Goal: Task Accomplishment & Management: Manage account settings

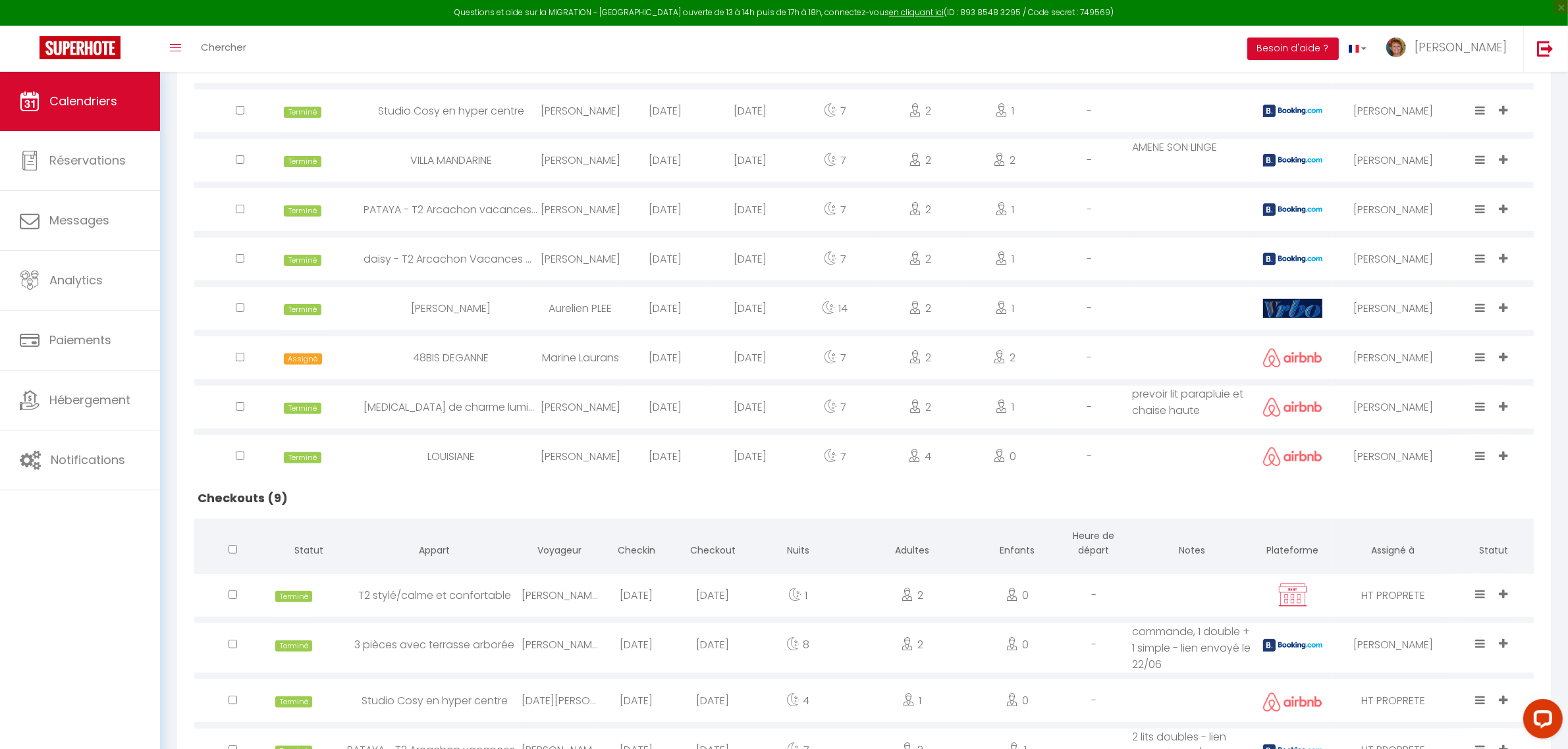
scroll to position [82, 0]
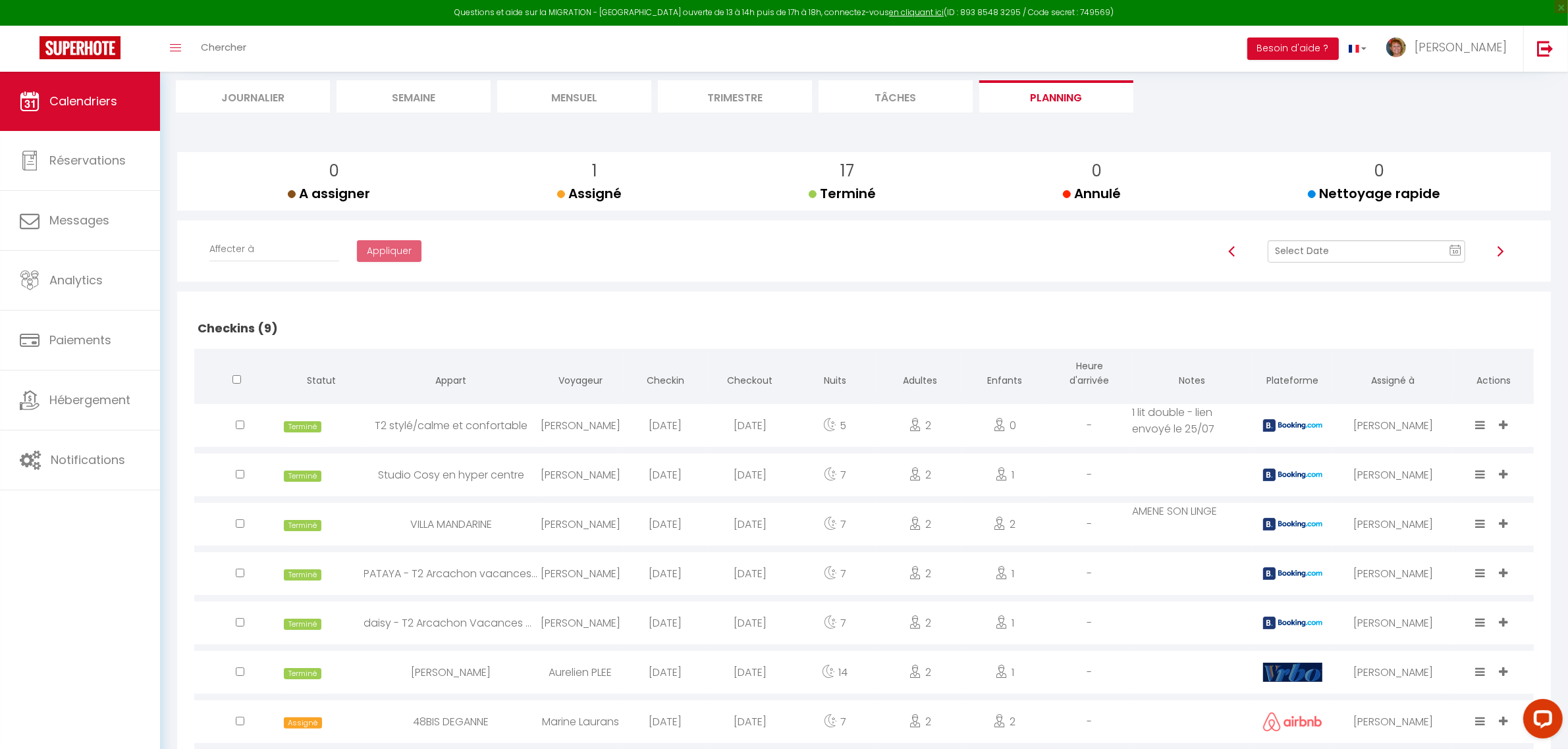
click at [1495, 258] on div at bounding box center [1501, 252] width 54 height 23
click at [1502, 254] on img at bounding box center [1500, 251] width 11 height 11
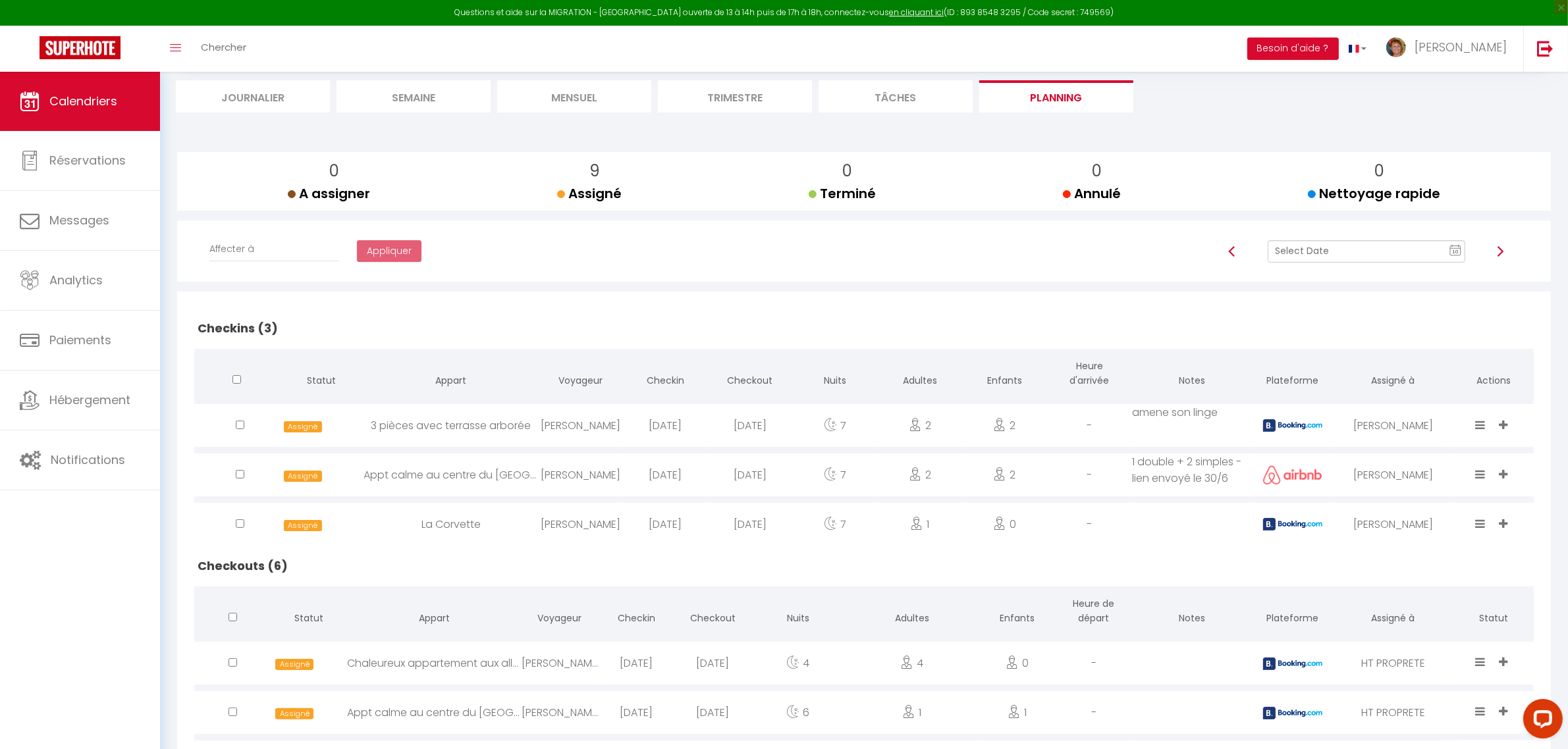
click at [1500, 250] on img at bounding box center [1500, 251] width 11 height 11
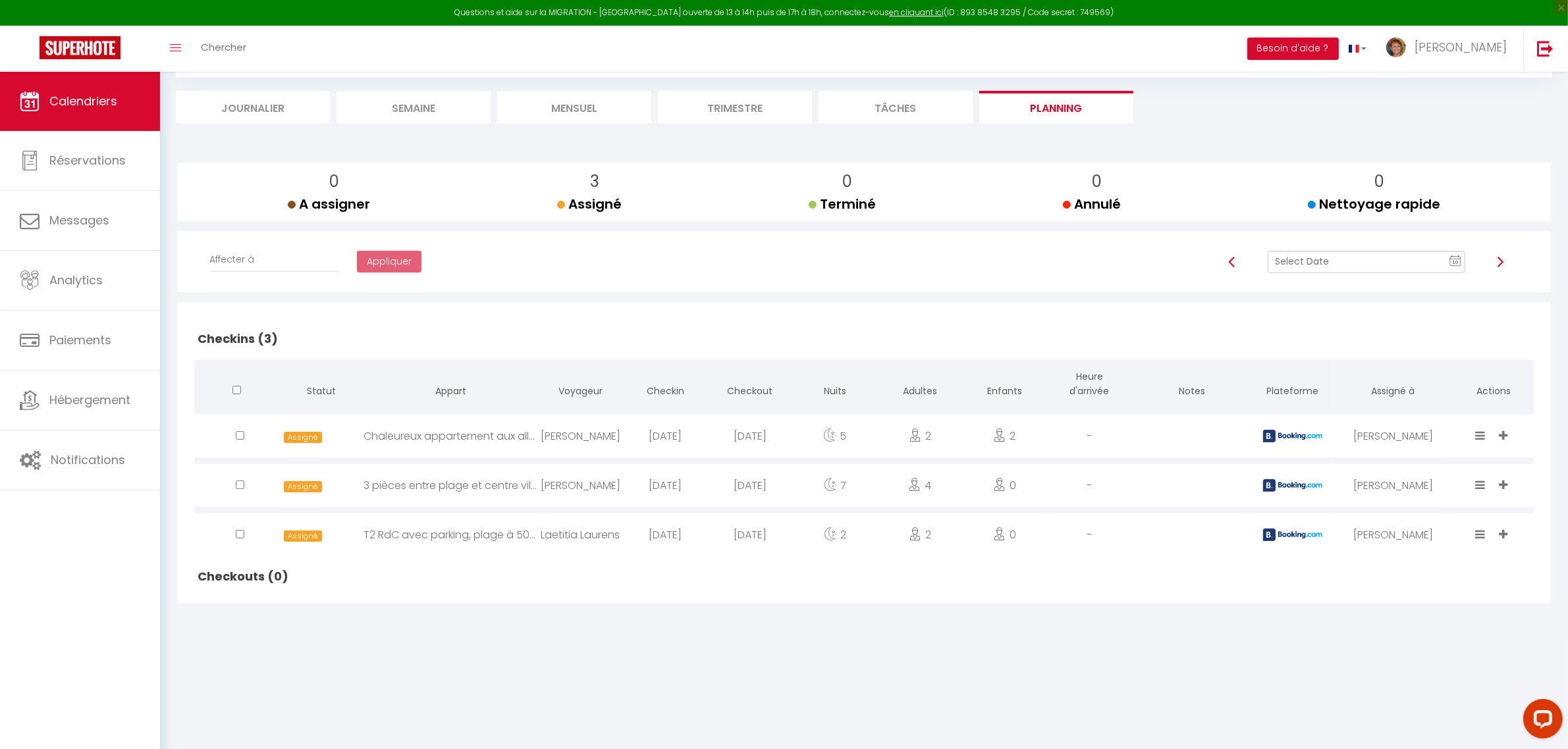
scroll to position [71, 0]
click at [1230, 267] on img at bounding box center [1232, 262] width 11 height 11
checkbox input "false"
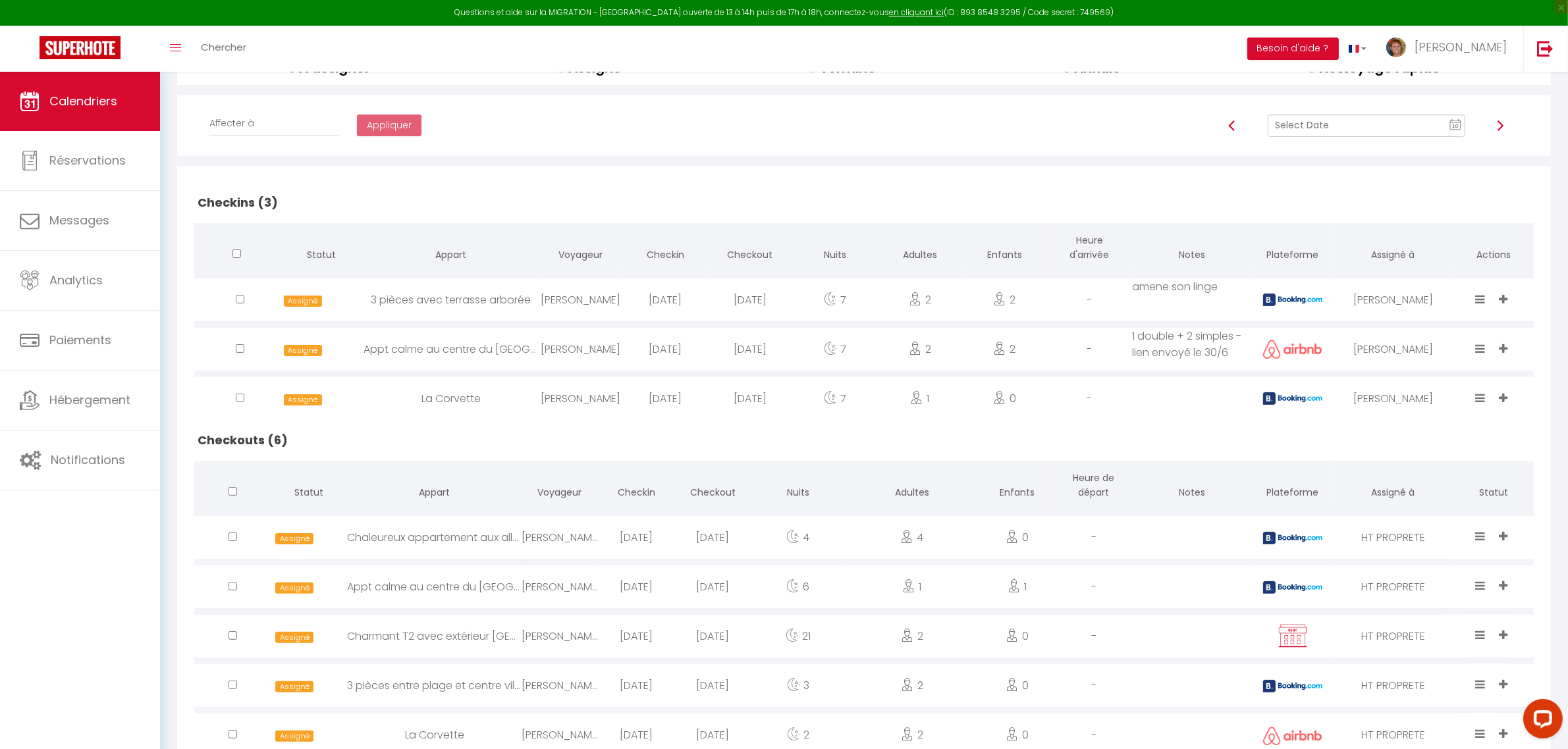
scroll to position [306, 0]
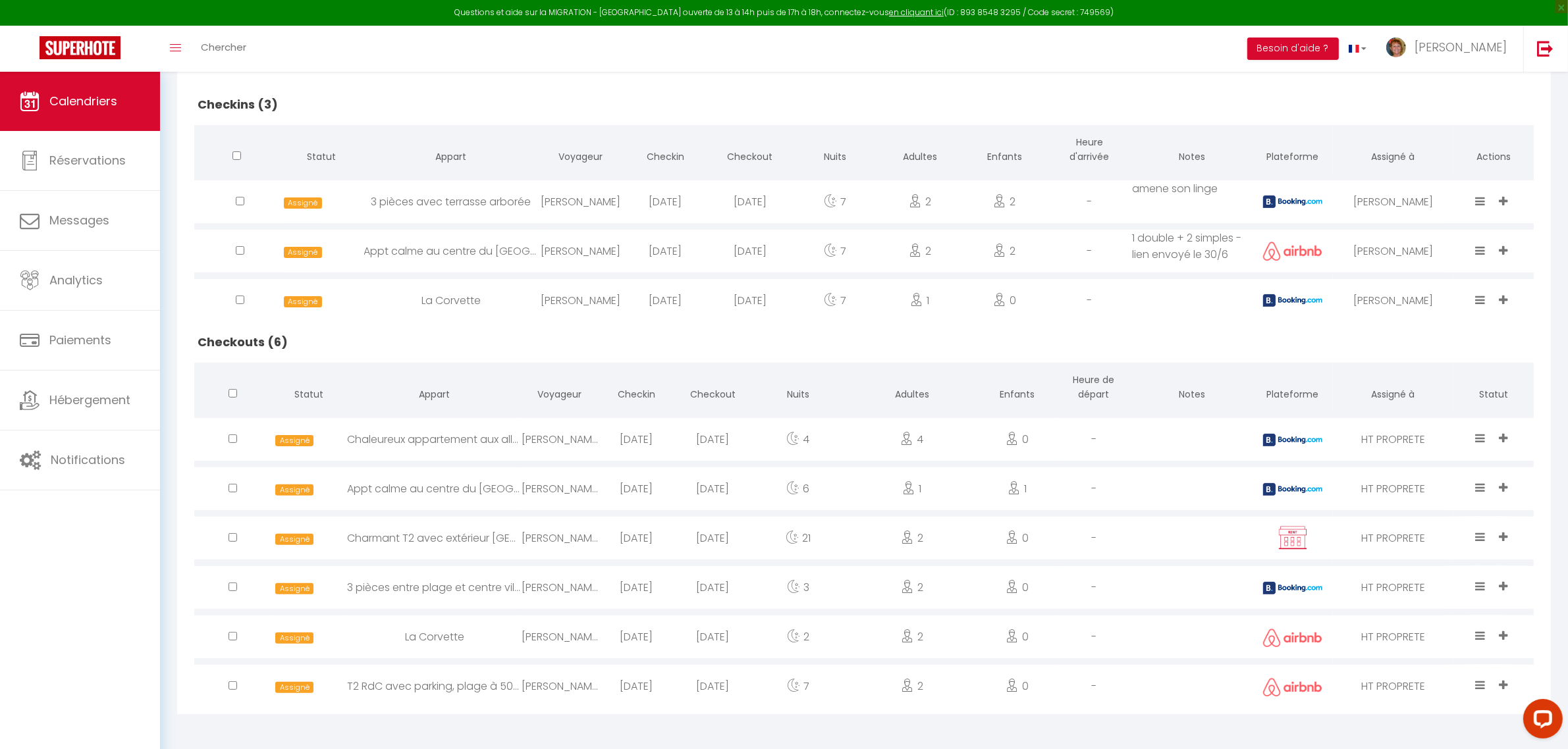
click at [1481, 441] on icon at bounding box center [1481, 438] width 10 height 11
click at [1421, 366] on li "Terminé" at bounding box center [1441, 367] width 104 height 25
click at [1481, 487] on icon at bounding box center [1481, 488] width 10 height 11
click at [1405, 419] on li "Terminé" at bounding box center [1441, 416] width 104 height 25
click at [1483, 536] on icon at bounding box center [1481, 537] width 10 height 11
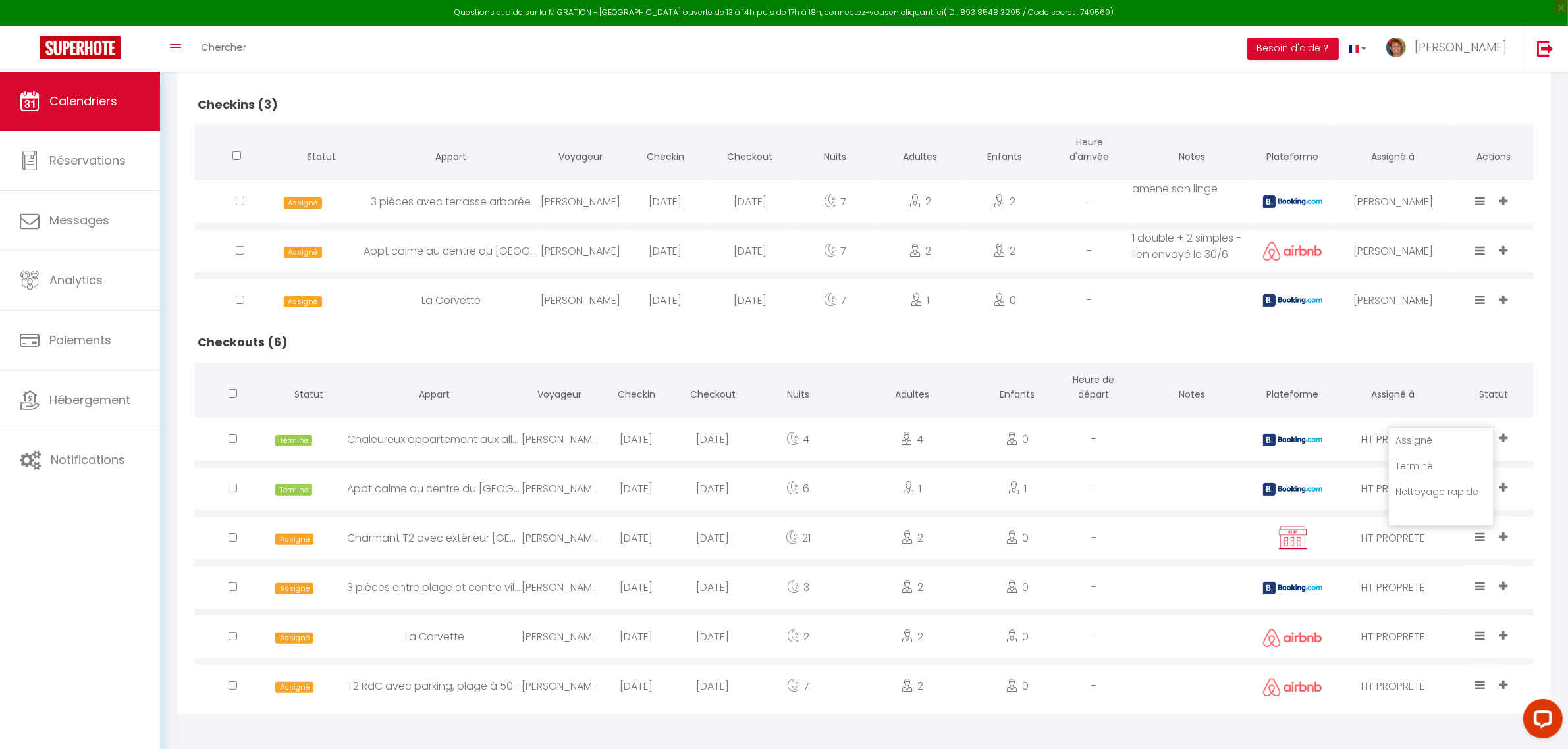
click at [1406, 456] on li "Terminé" at bounding box center [1441, 466] width 104 height 25
click at [1479, 589] on icon at bounding box center [1481, 586] width 10 height 11
drag, startPoint x: 1399, startPoint y: 515, endPoint x: 1406, endPoint y: 567, distance: 52.5
click at [1398, 518] on li "Terminé" at bounding box center [1441, 515] width 104 height 25
click at [1483, 633] on icon at bounding box center [1481, 636] width 10 height 11
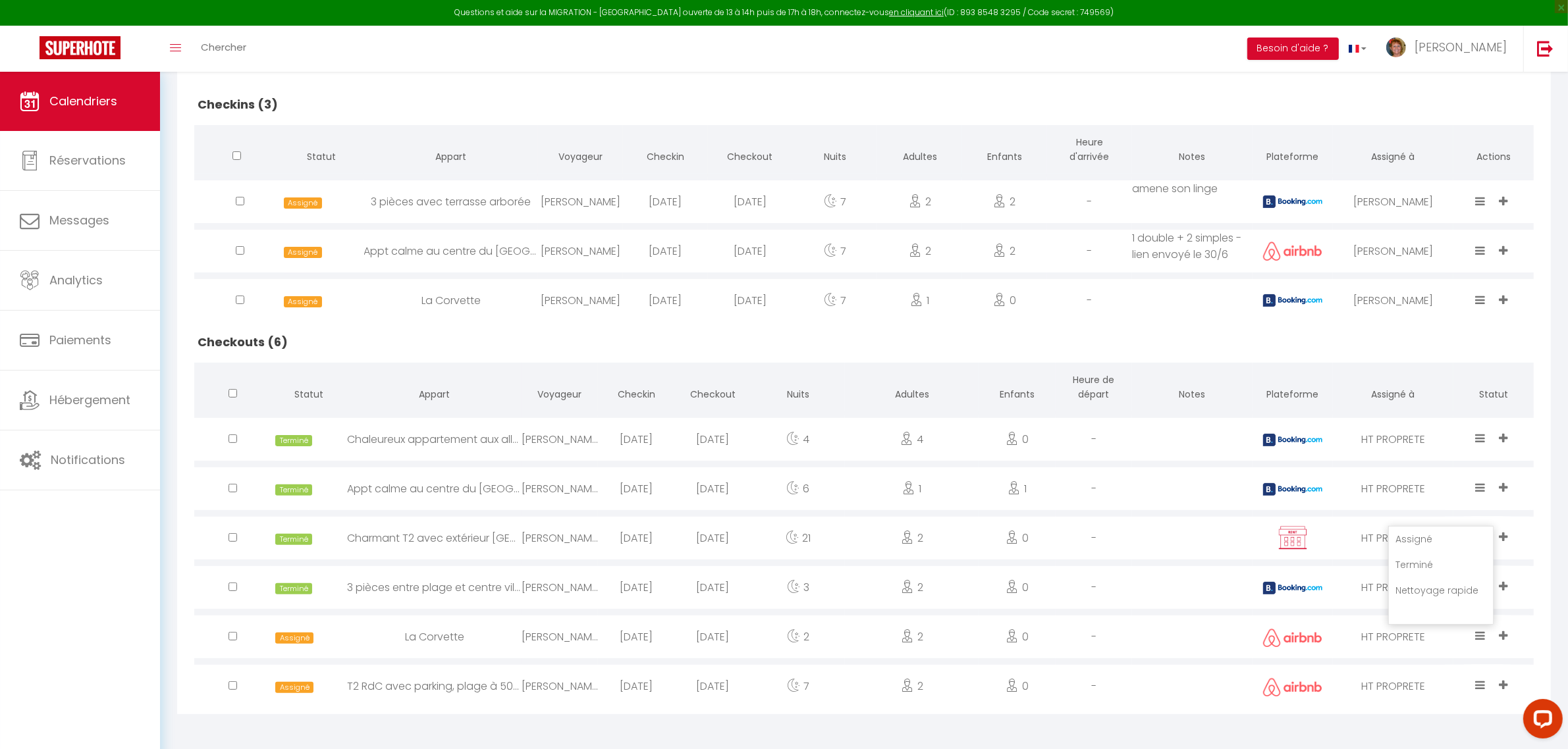
drag, startPoint x: 1410, startPoint y: 563, endPoint x: 1407, endPoint y: 574, distance: 11.4
click at [1408, 566] on li "Terminé" at bounding box center [1441, 564] width 104 height 25
click at [1479, 685] on icon at bounding box center [1481, 685] width 10 height 11
click at [1413, 615] on li "Terminé" at bounding box center [1441, 614] width 104 height 25
select select
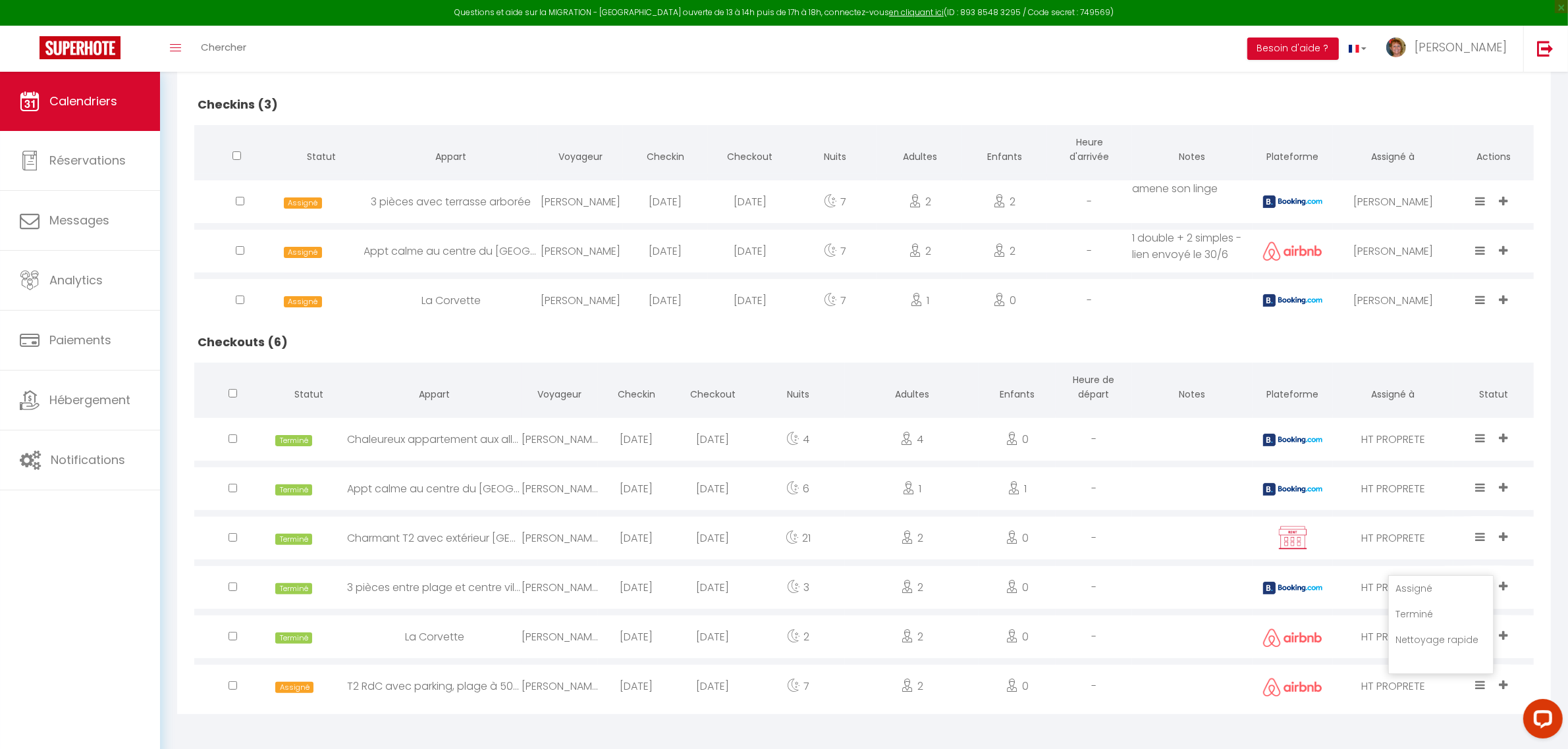
select select
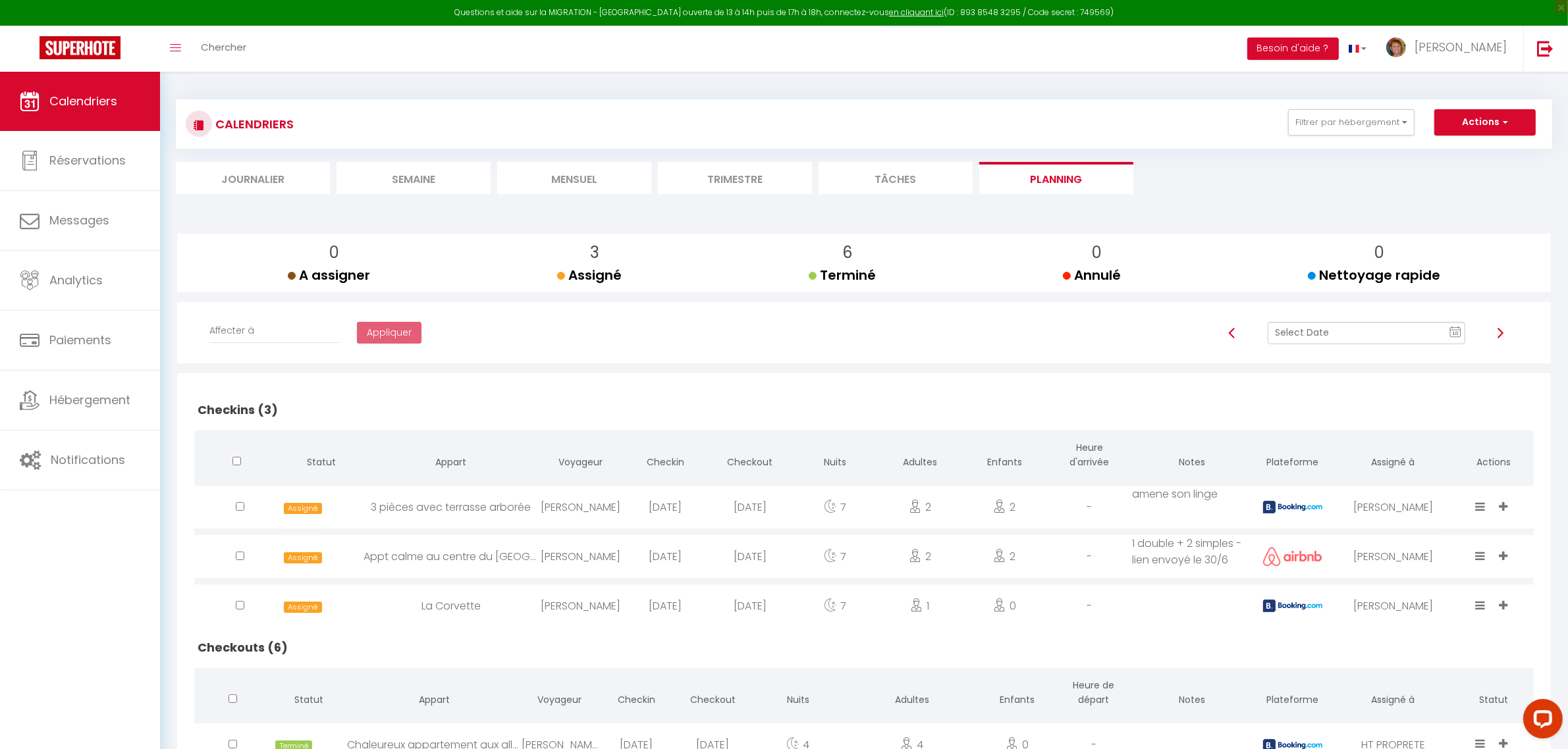
scroll to position [0, 0]
click at [544, 610] on div "[PERSON_NAME]" at bounding box center [580, 606] width 85 height 43
select select "0"
select select "1"
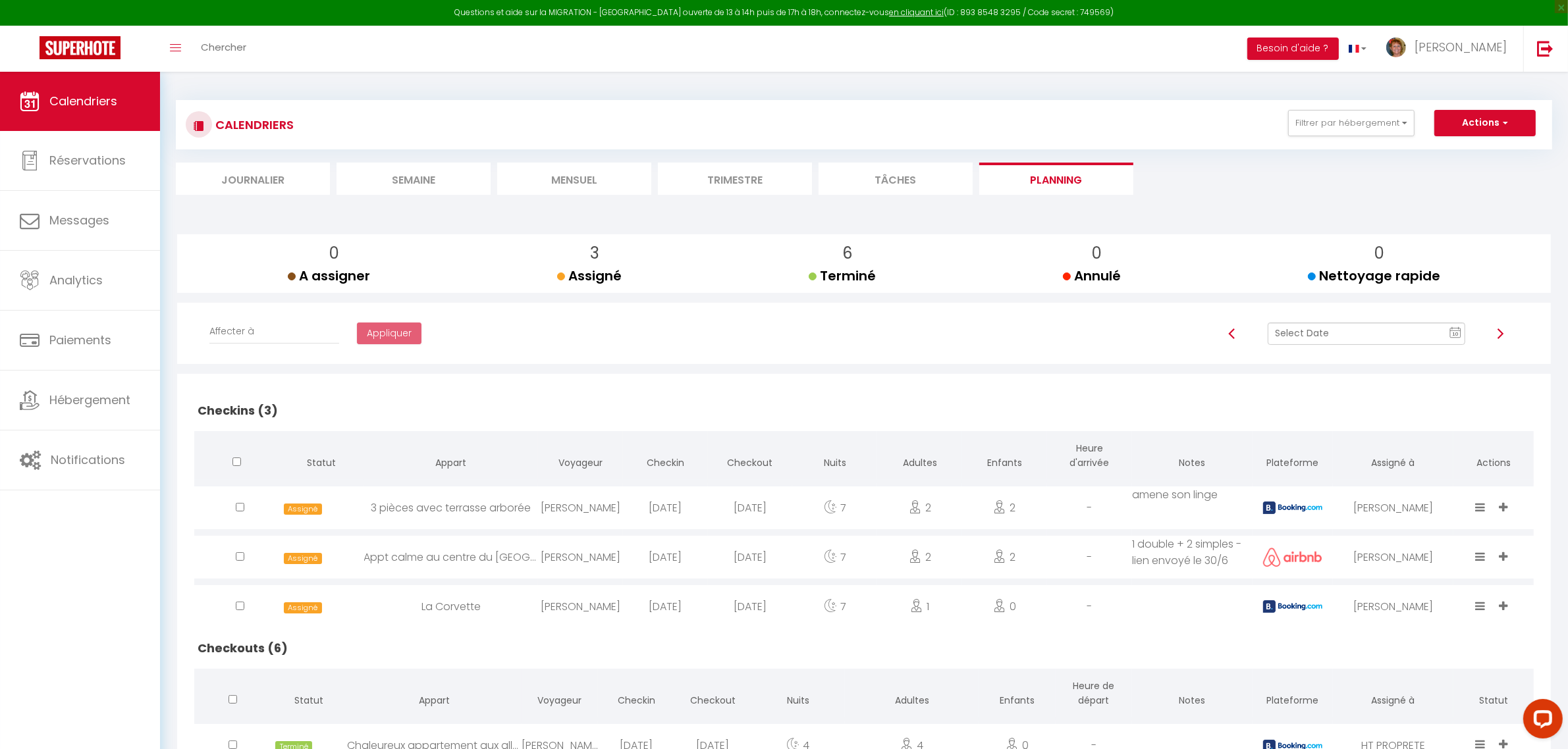
select select
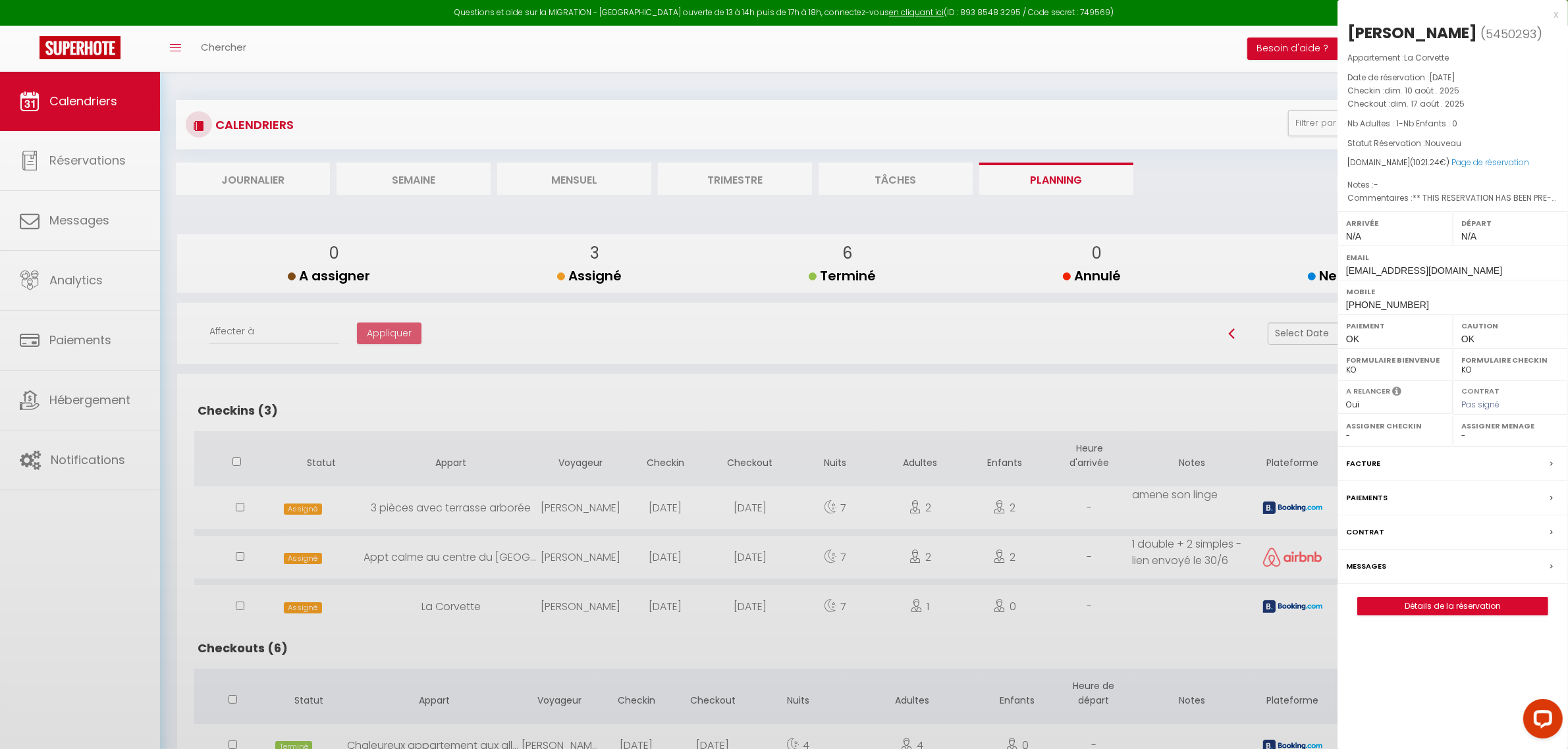
select select "11213"
select select "39332"
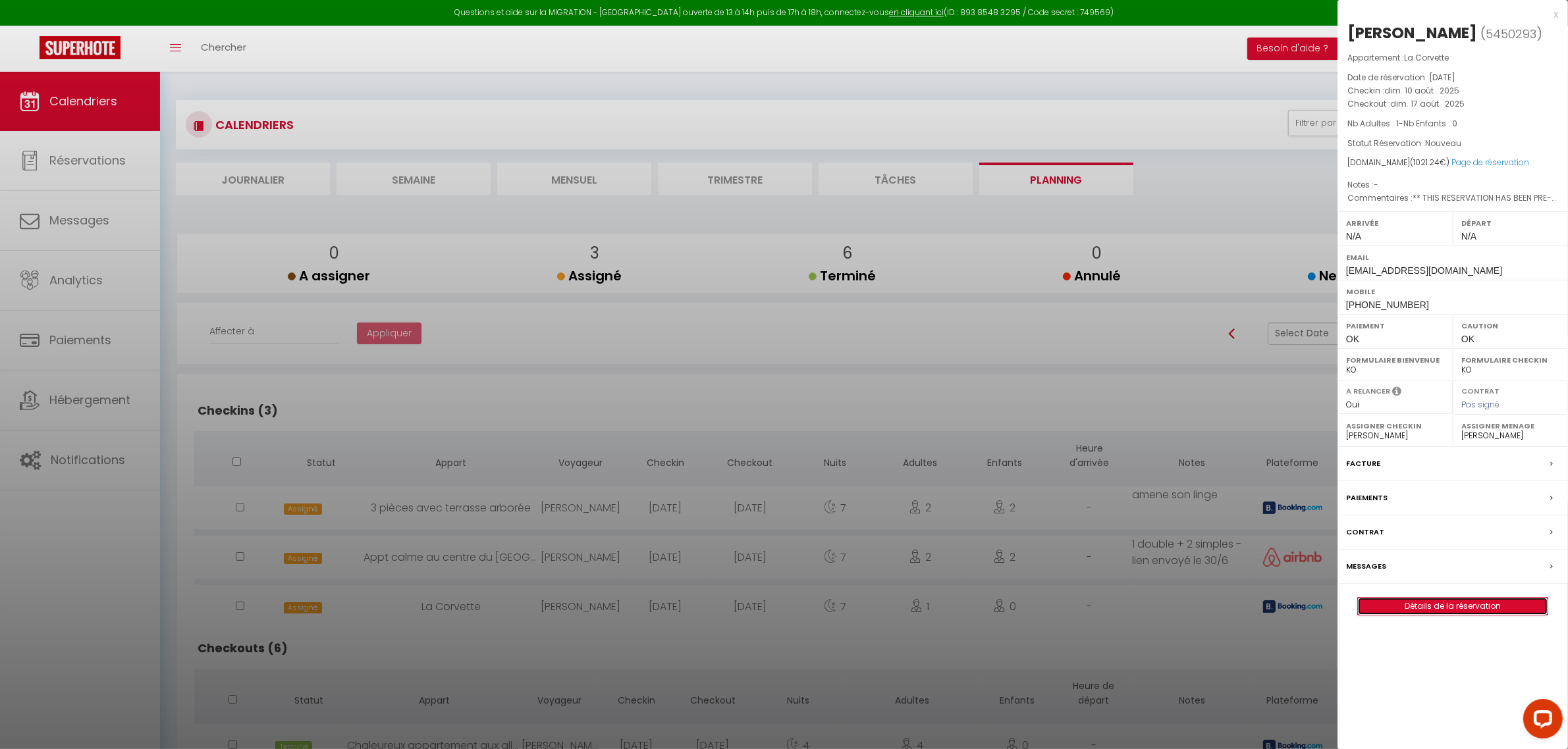
click at [1427, 609] on link "Détails de la réservation" at bounding box center [1452, 606] width 190 height 17
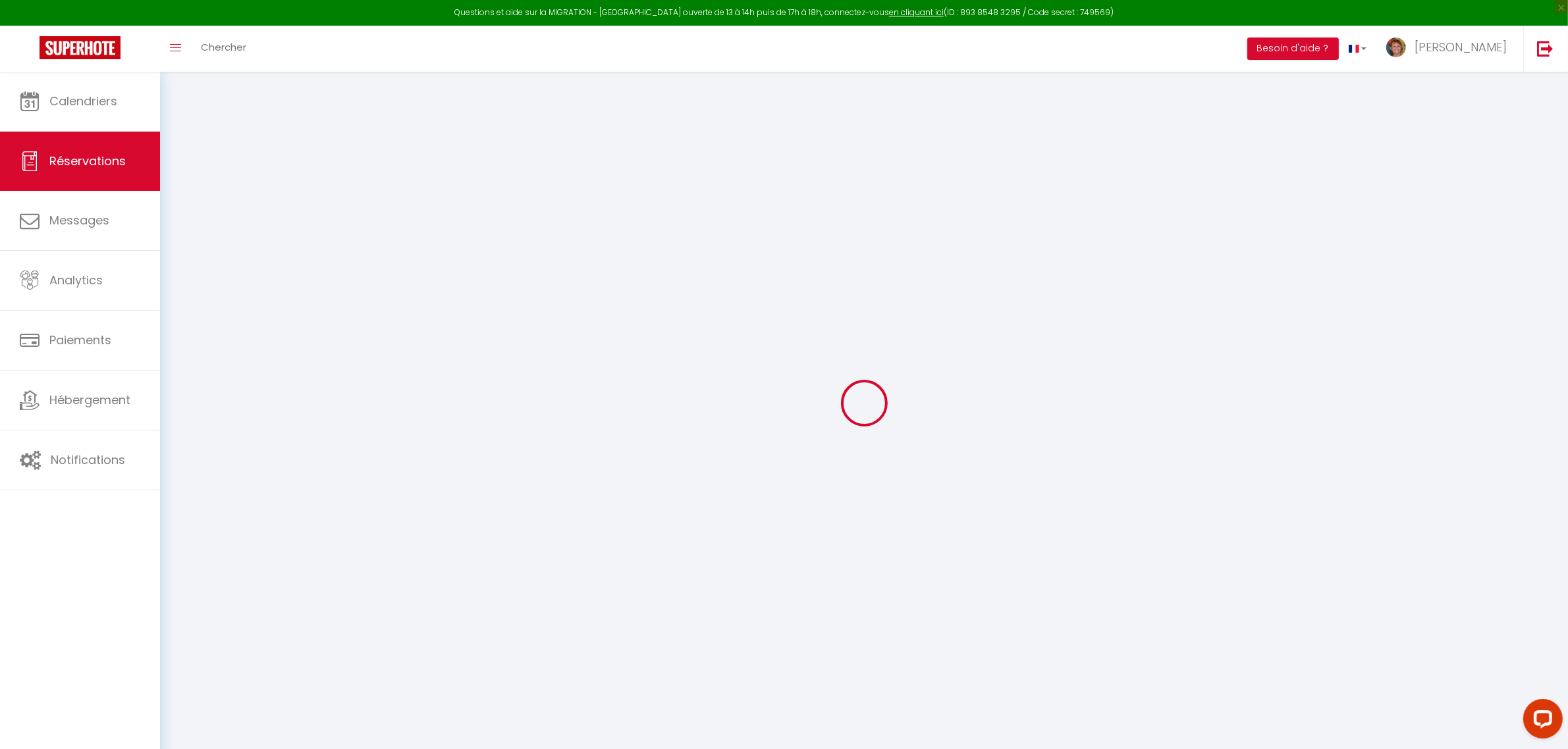
select select
checkbox input "false"
type textarea "** THIS RESERVATION HAS BEEN PRE-PAID ** BOOKING NOTE : Payment charge is EUR 1…"
type input "40"
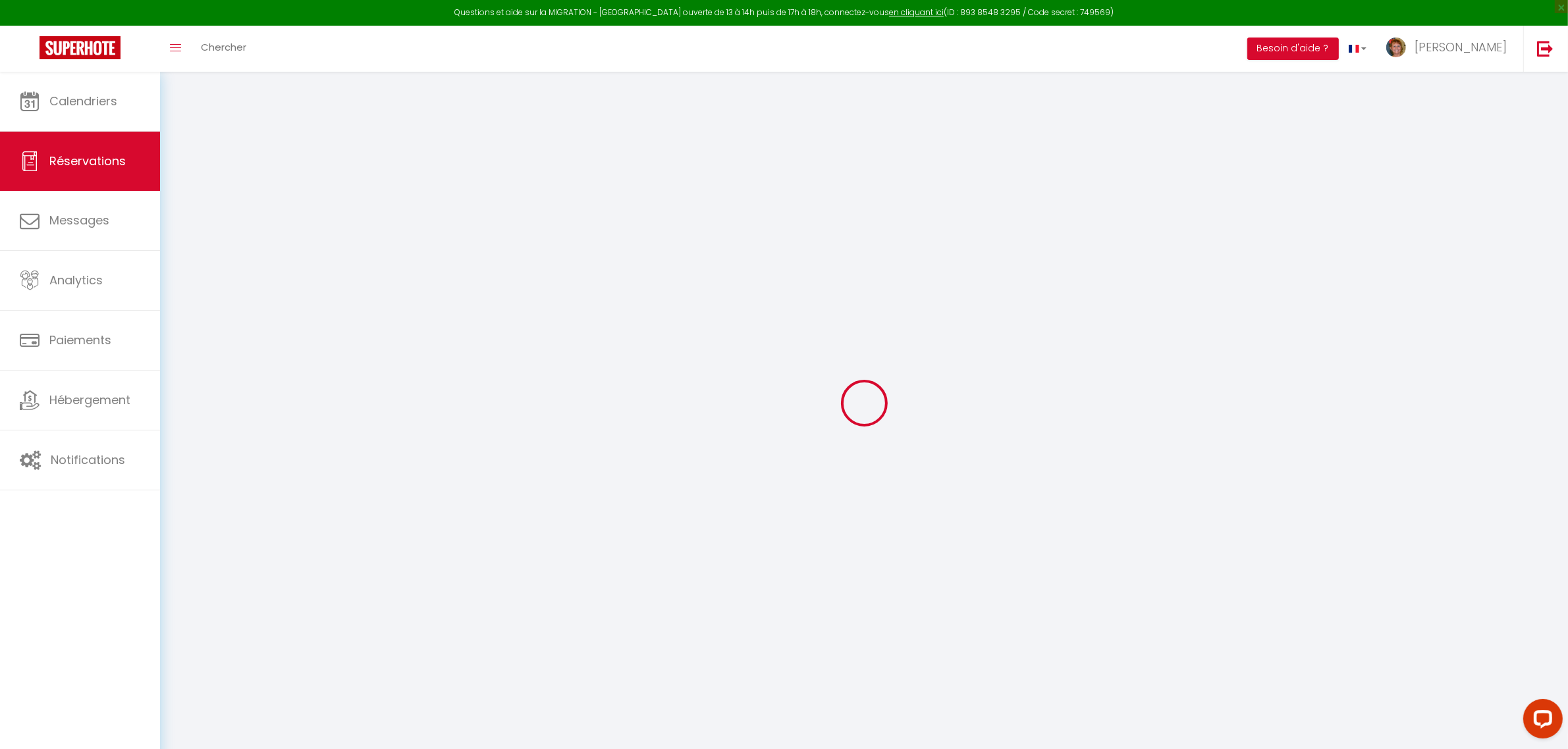
type input "25.91"
select select
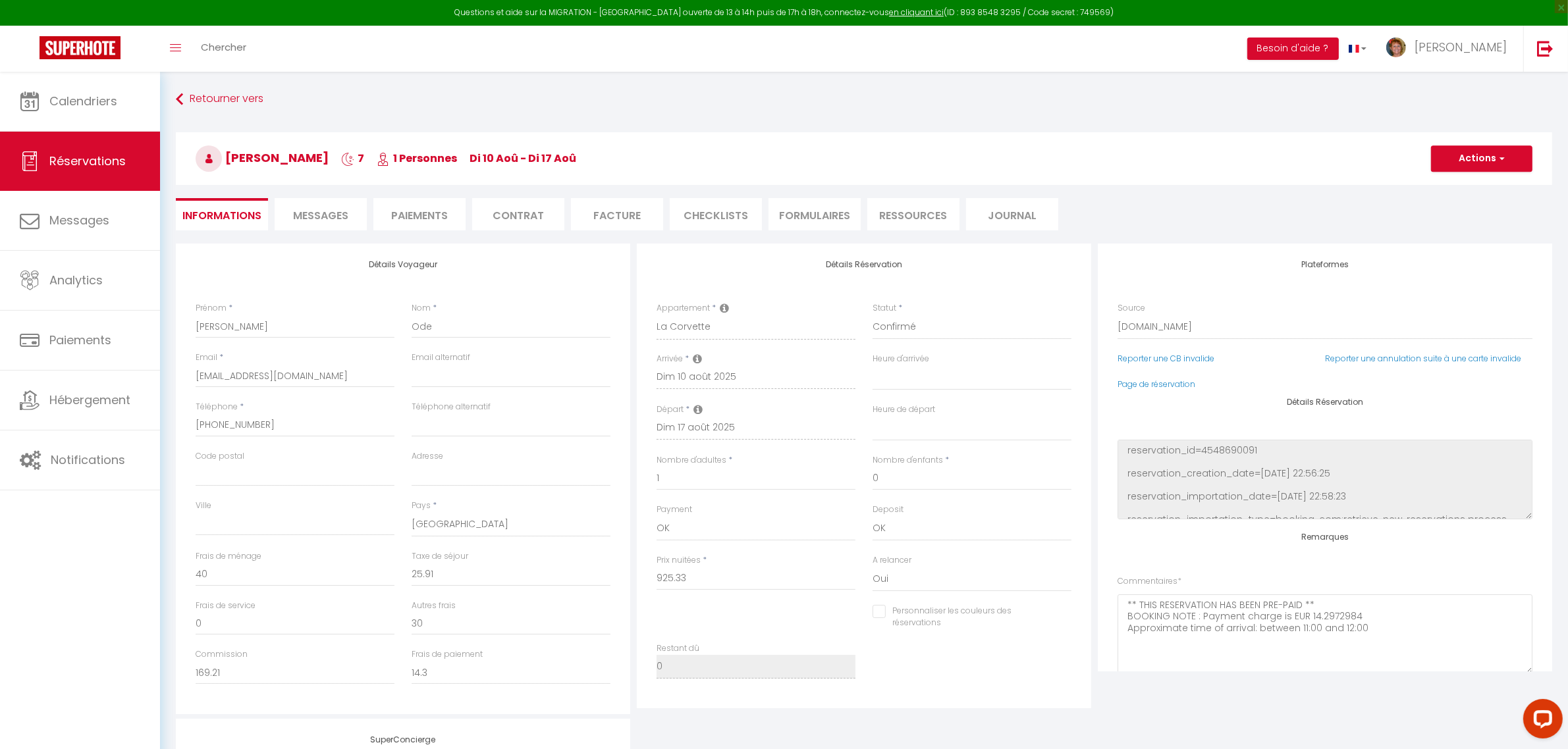
checkbox input "false"
select select
click at [328, 211] on span "Messages" at bounding box center [321, 215] width 55 height 15
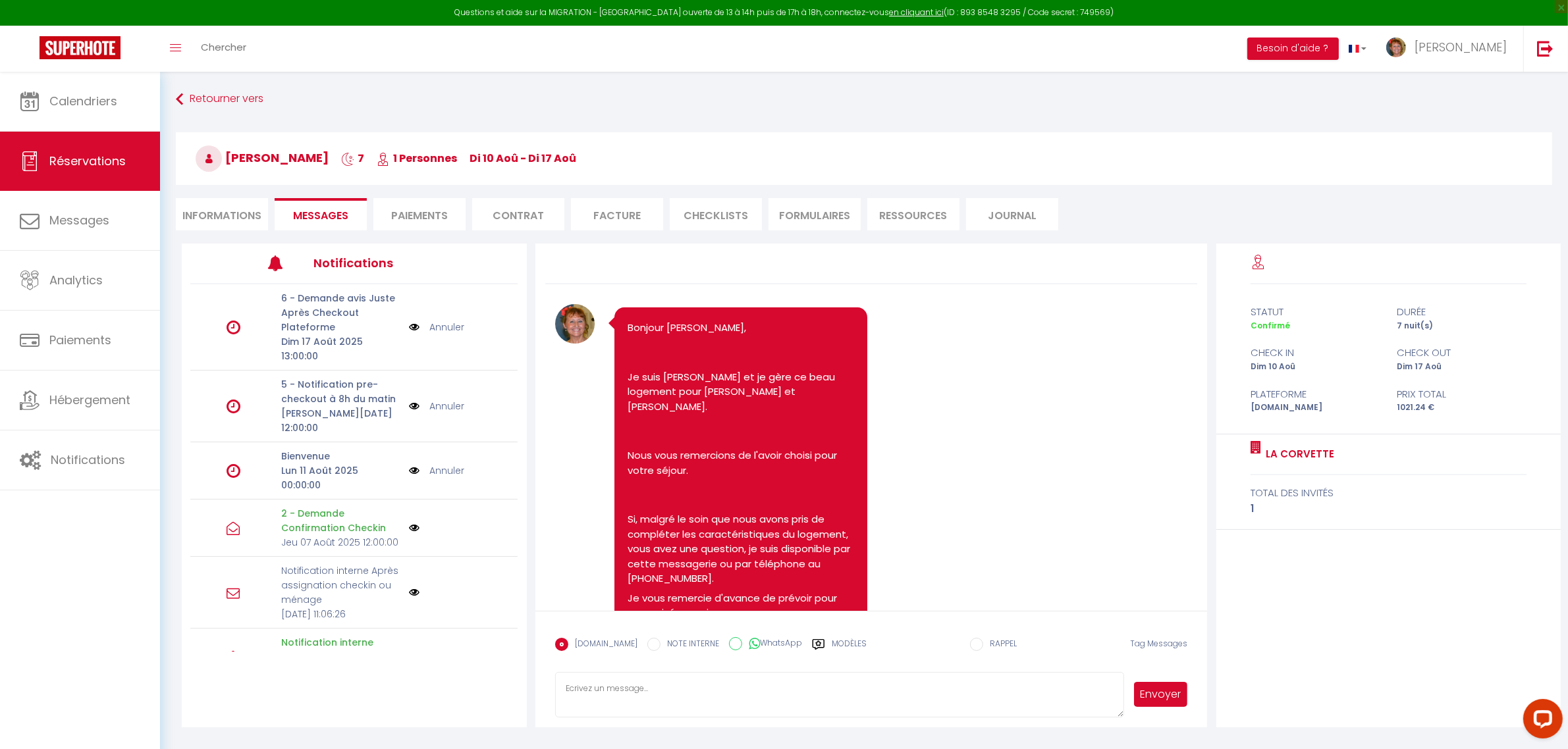
select select
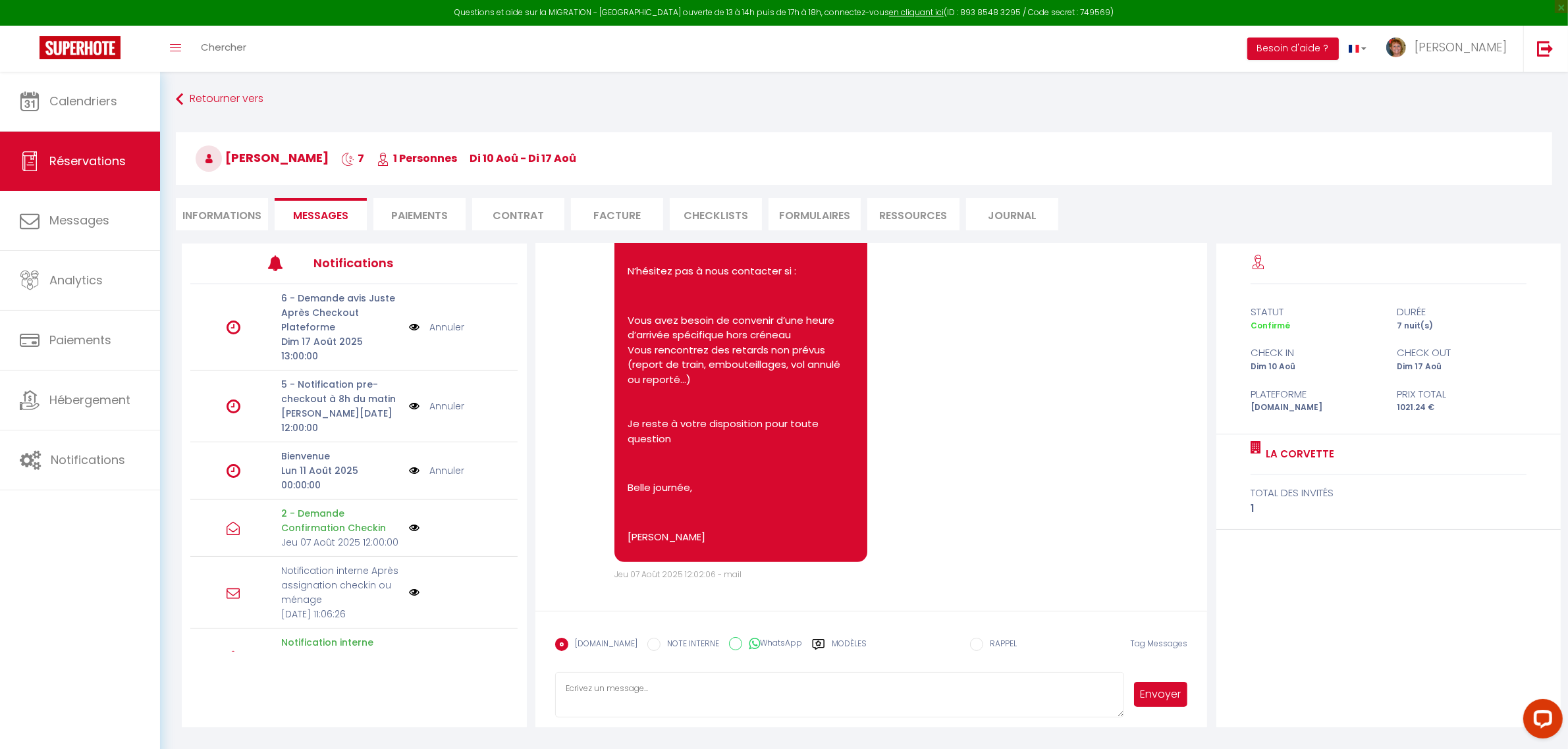
scroll to position [1200, 0]
click at [215, 205] on li "Informations" at bounding box center [221, 214] width 92 height 32
select select
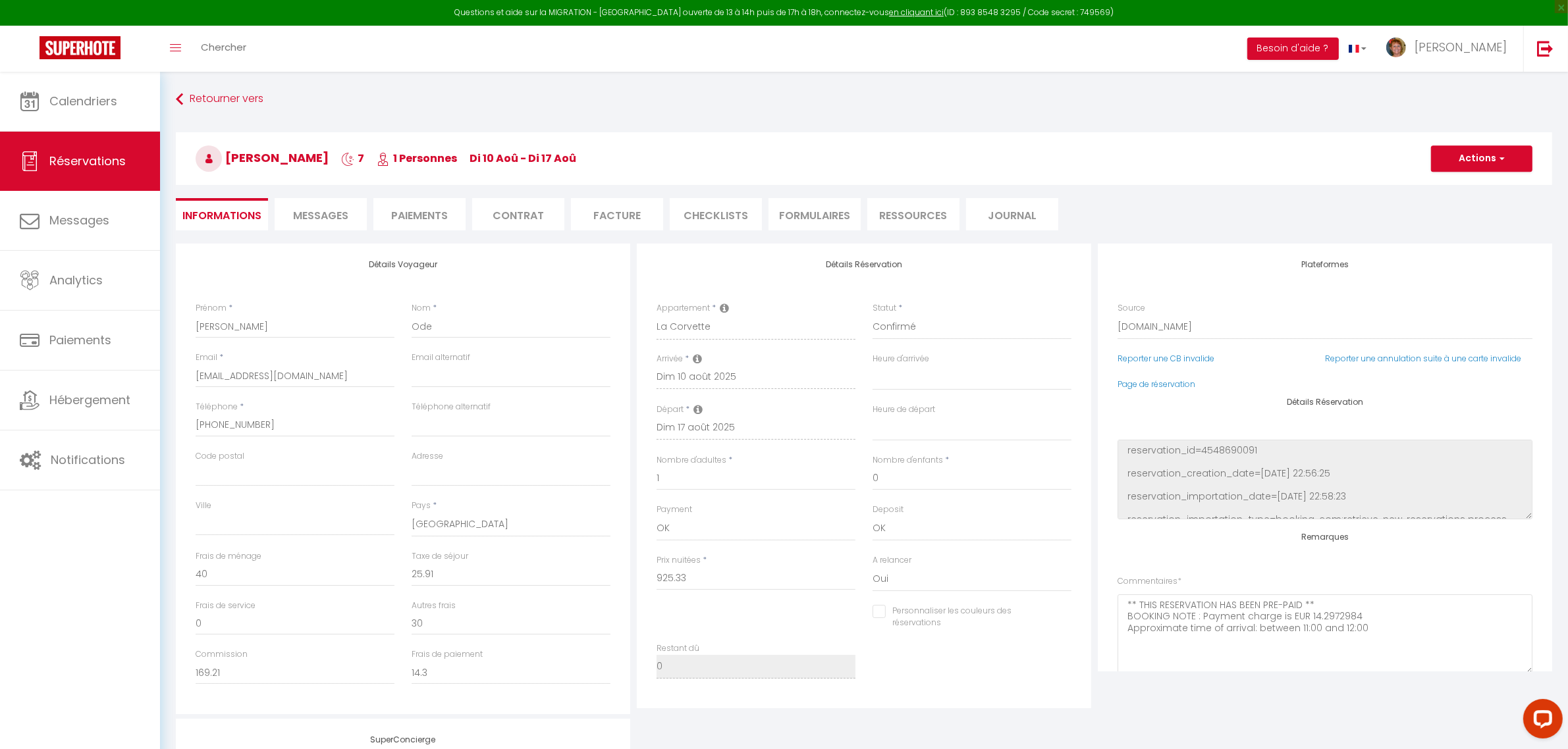
select select
checkbox input "false"
select select
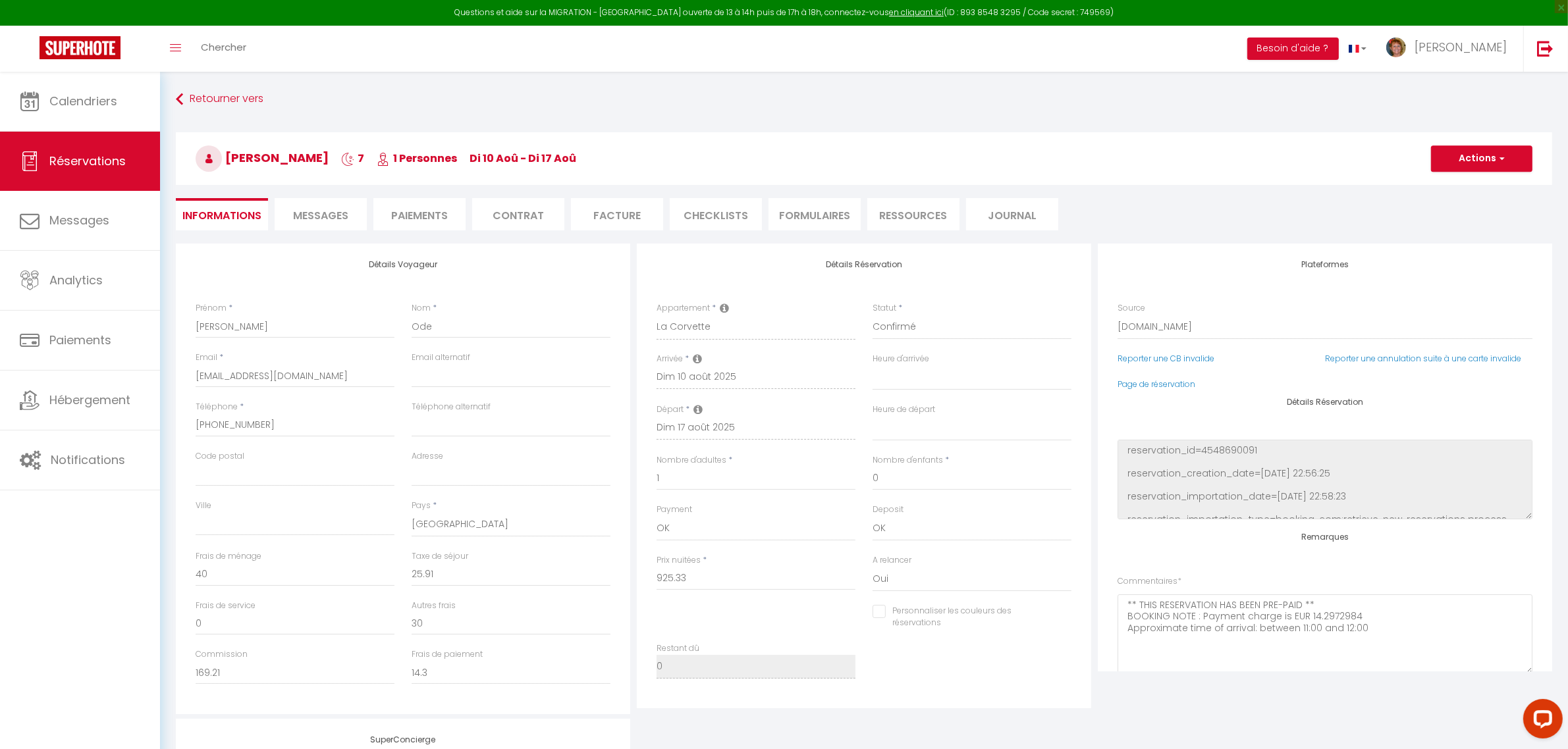
checkbox input "false"
select select
checkbox input "false"
select select
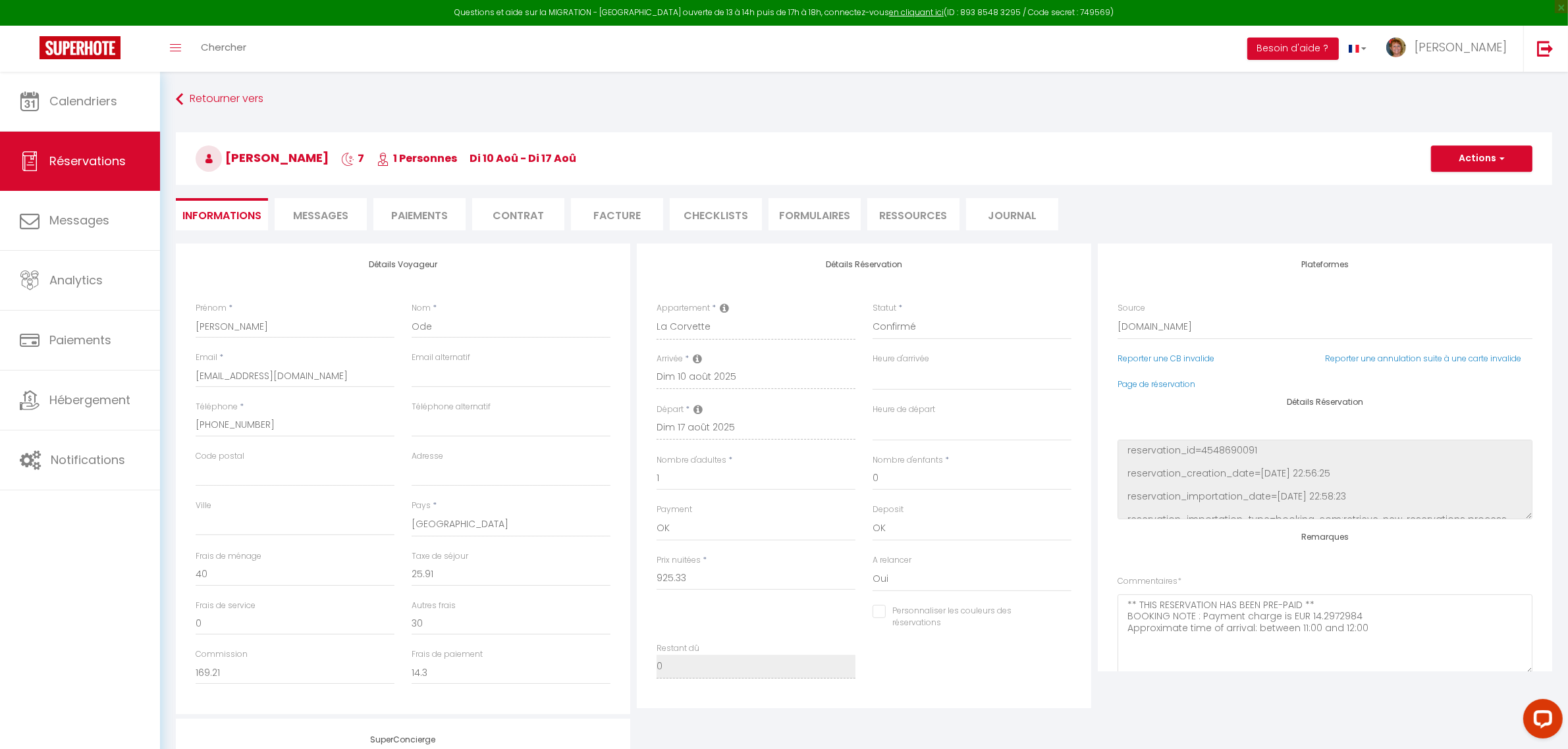
select select
checkbox input "false"
select select
checkbox input "false"
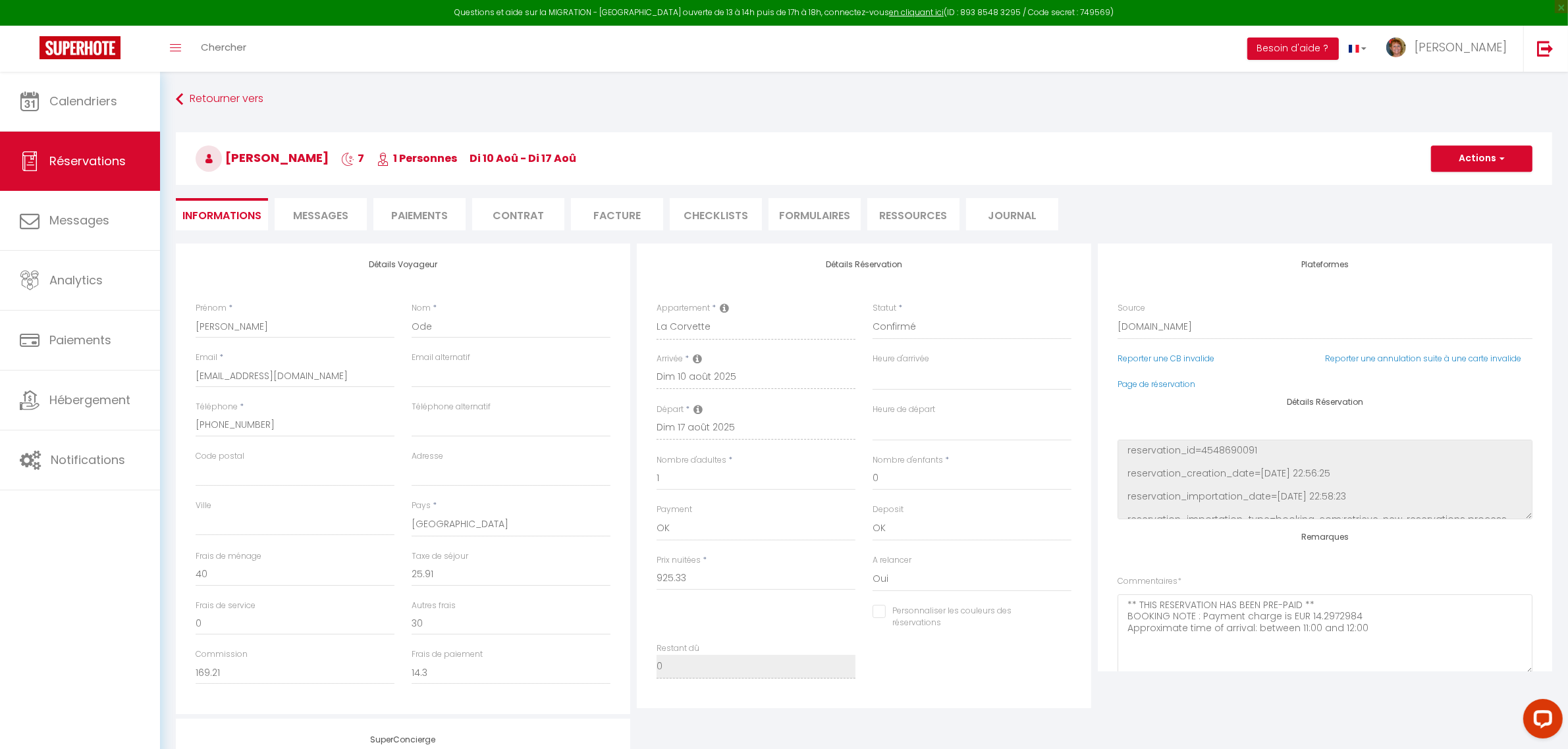
select select
checkbox input "false"
select select
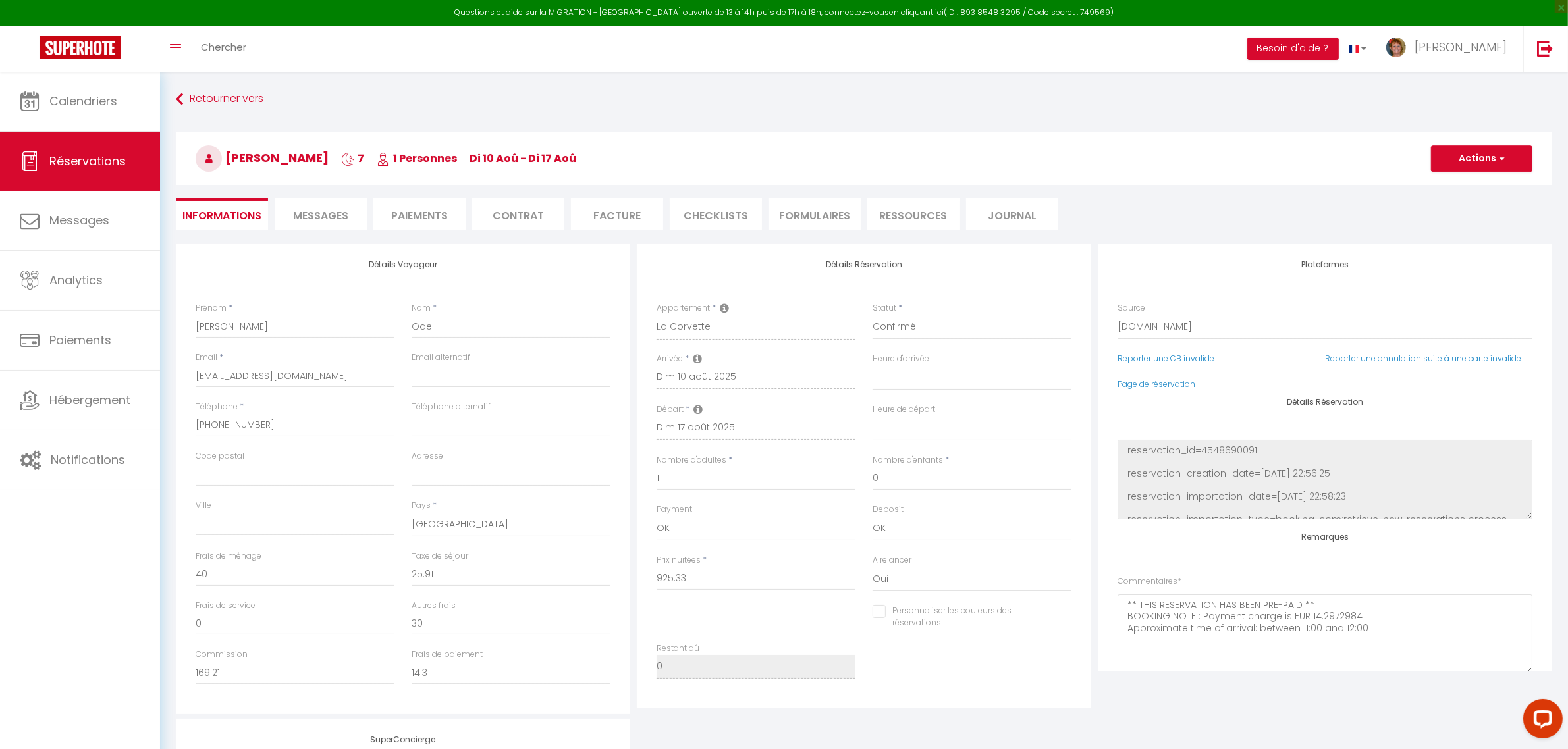
checkbox input "false"
select select
checkbox input "false"
select select
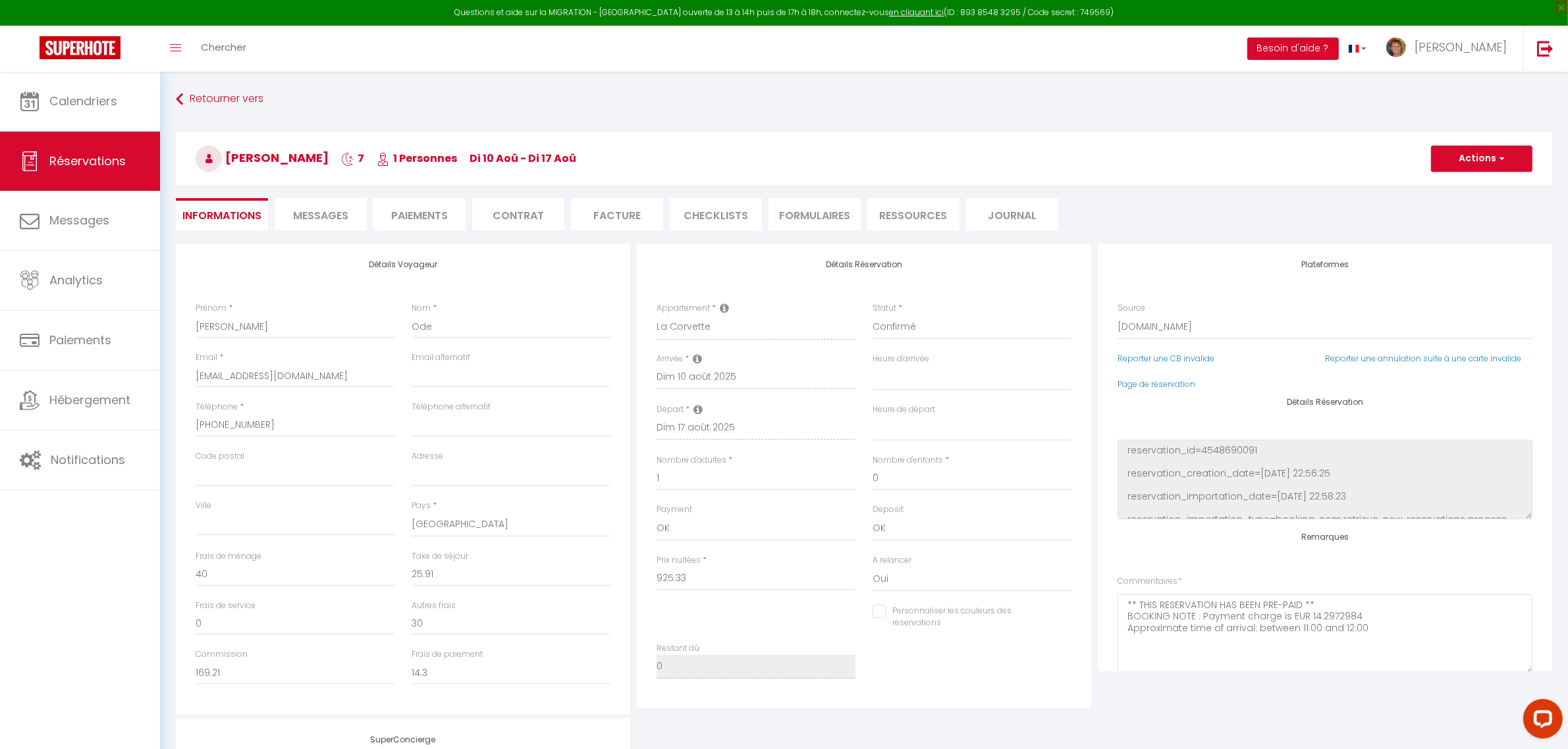
select select
checkbox input "false"
select select
checkbox input "false"
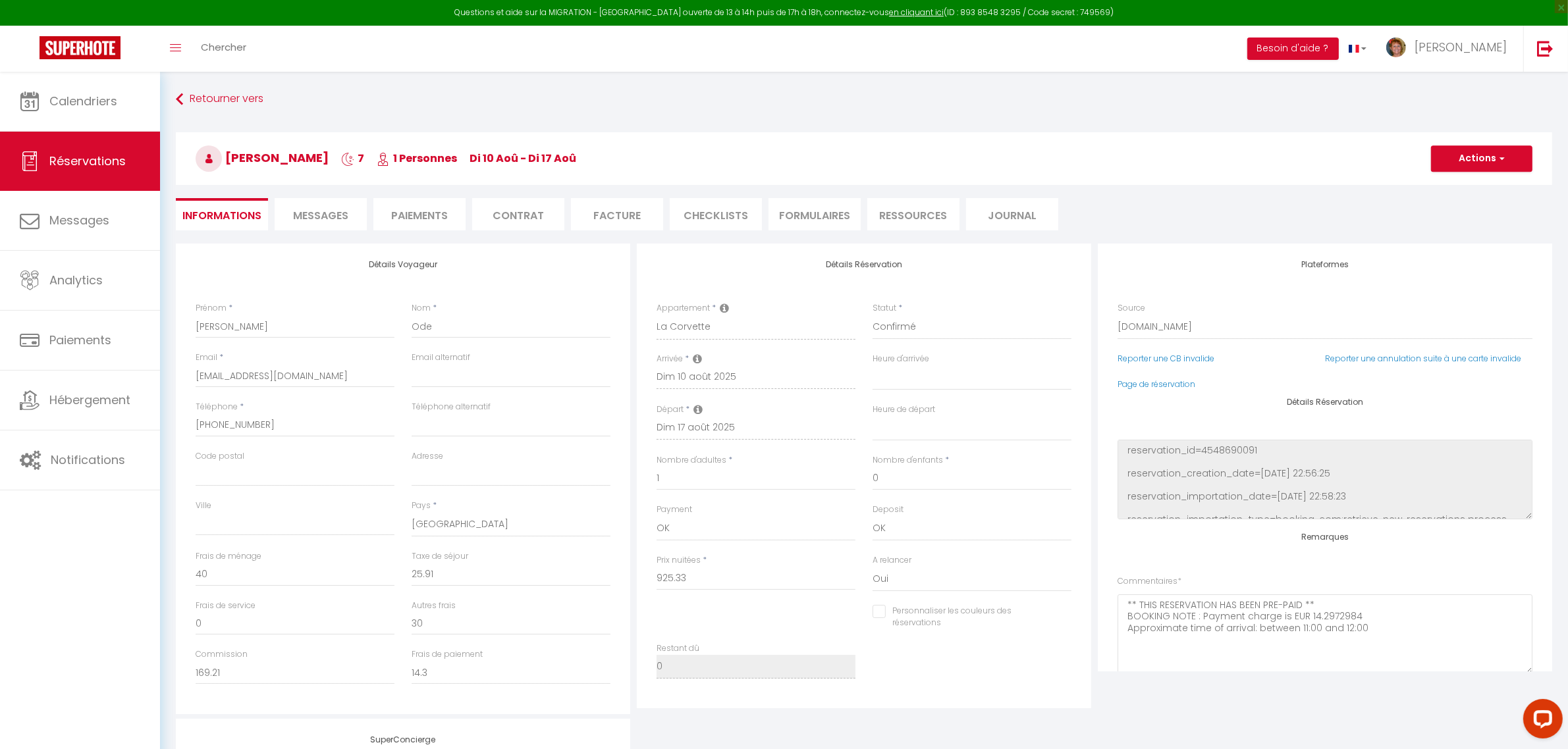
select select
checkbox input "false"
select select
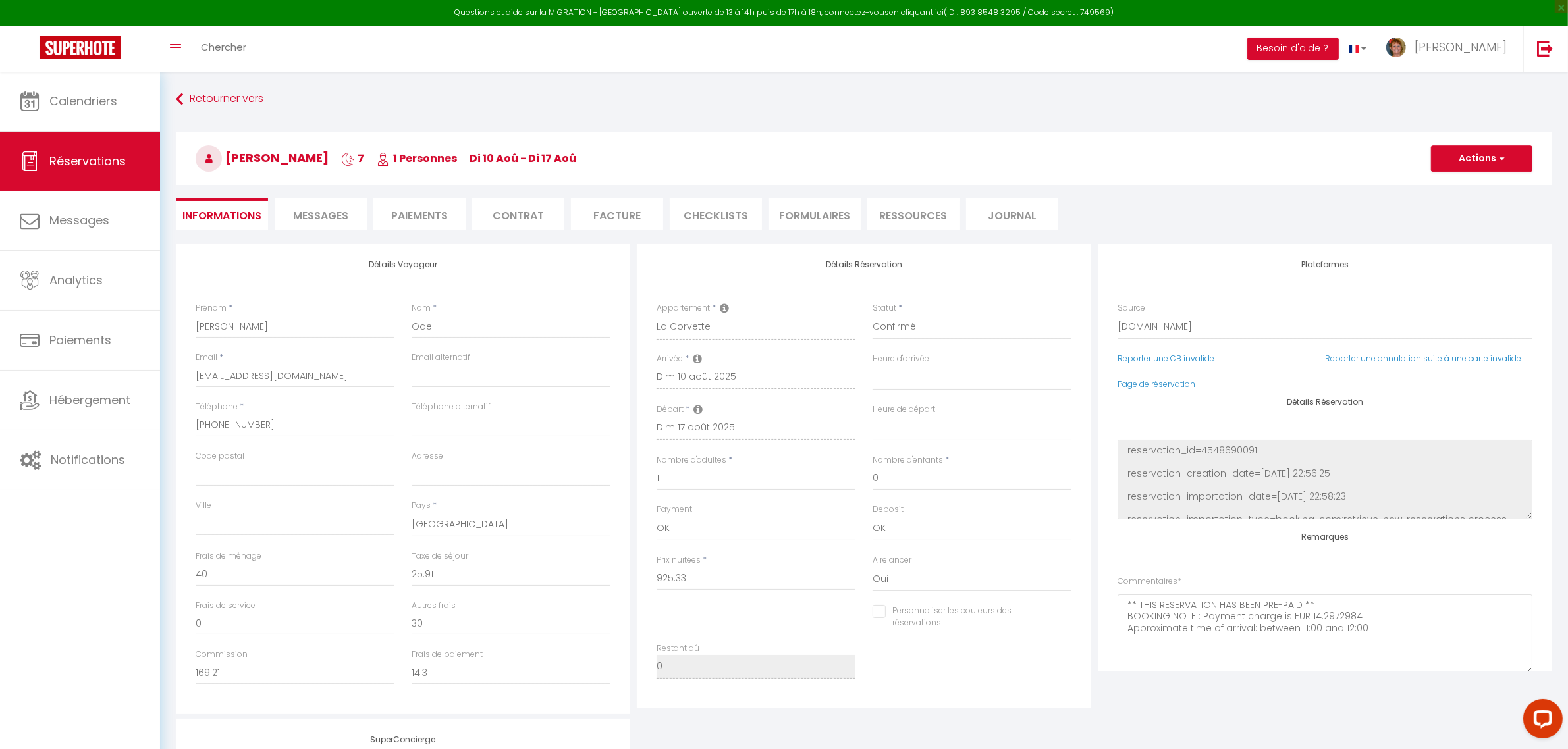
checkbox input "false"
select select
checkbox input "false"
select select
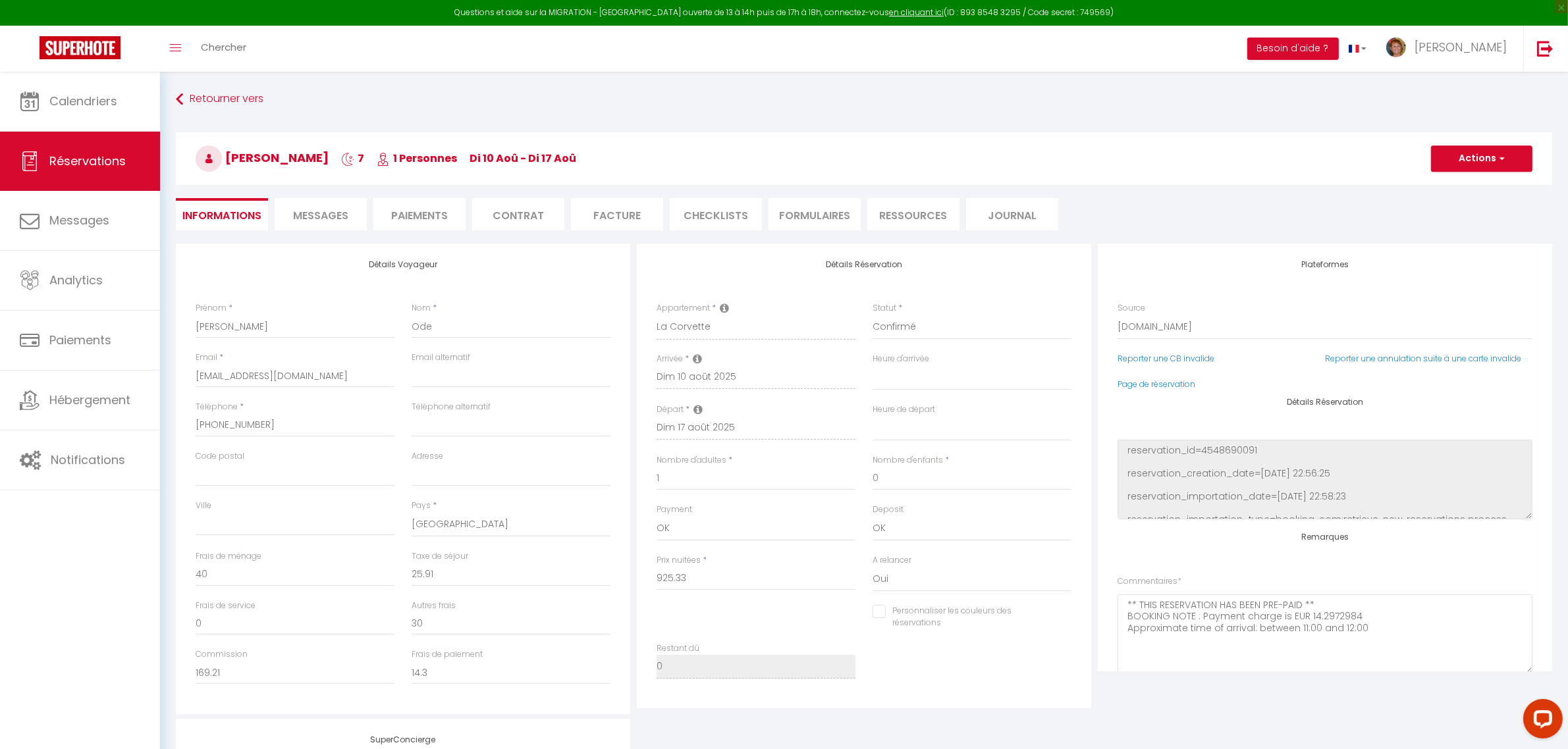
select select
checkbox input "false"
select select
checkbox input "false"
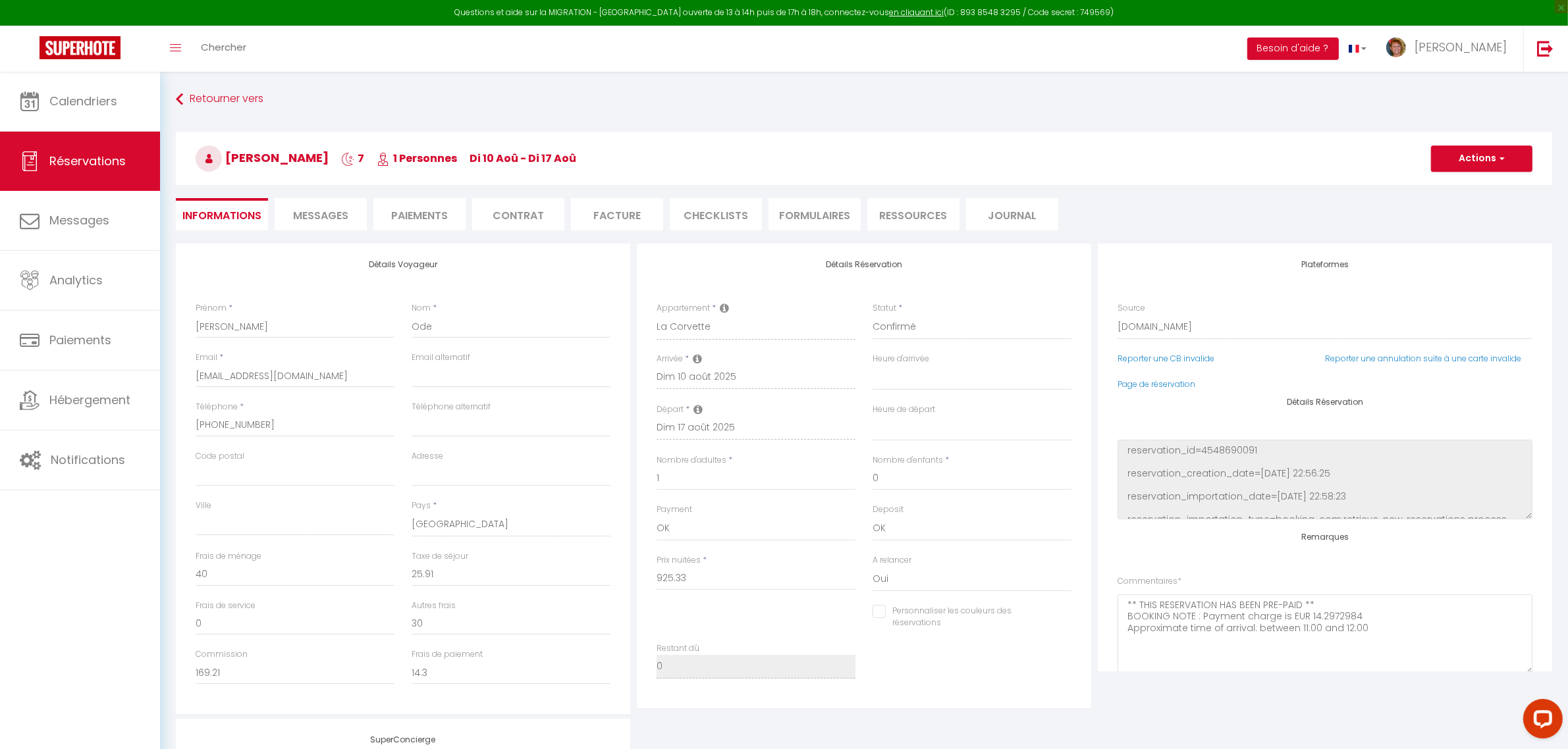
select select
checkbox input "false"
select select
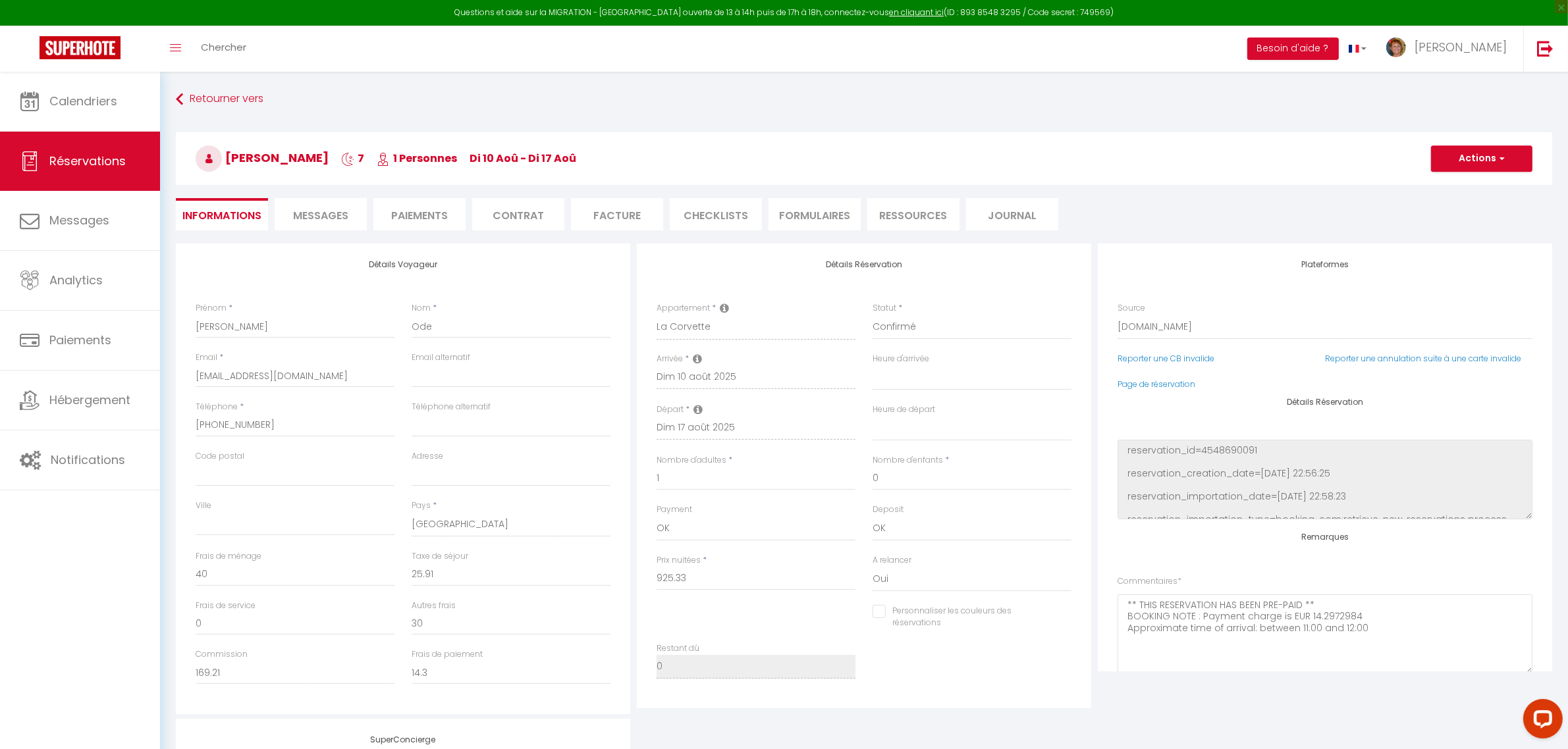
checkbox input "false"
select select
checkbox input "false"
select select
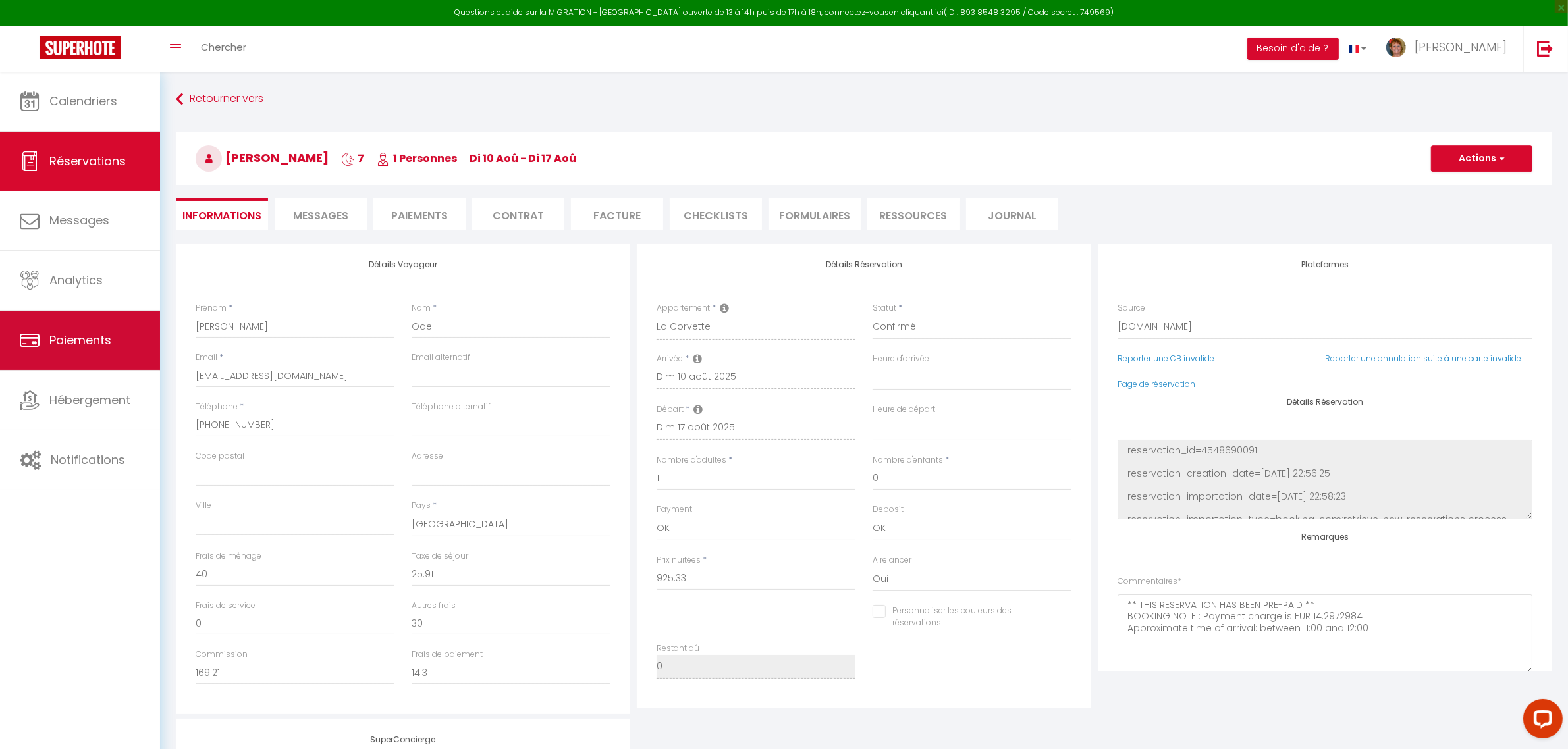
select select
checkbox input "false"
select select
checkbox input "false"
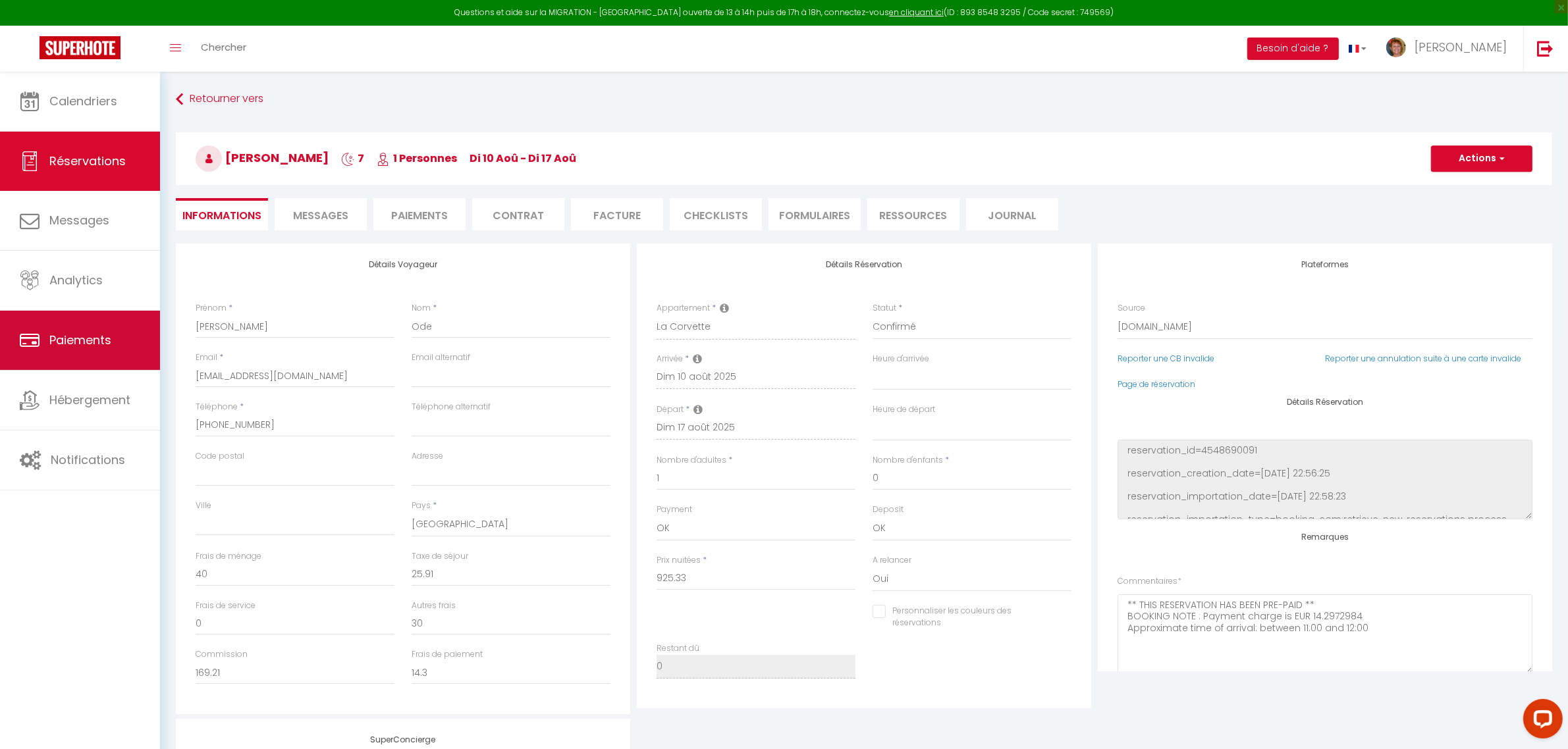
select select
checkbox input "false"
select select
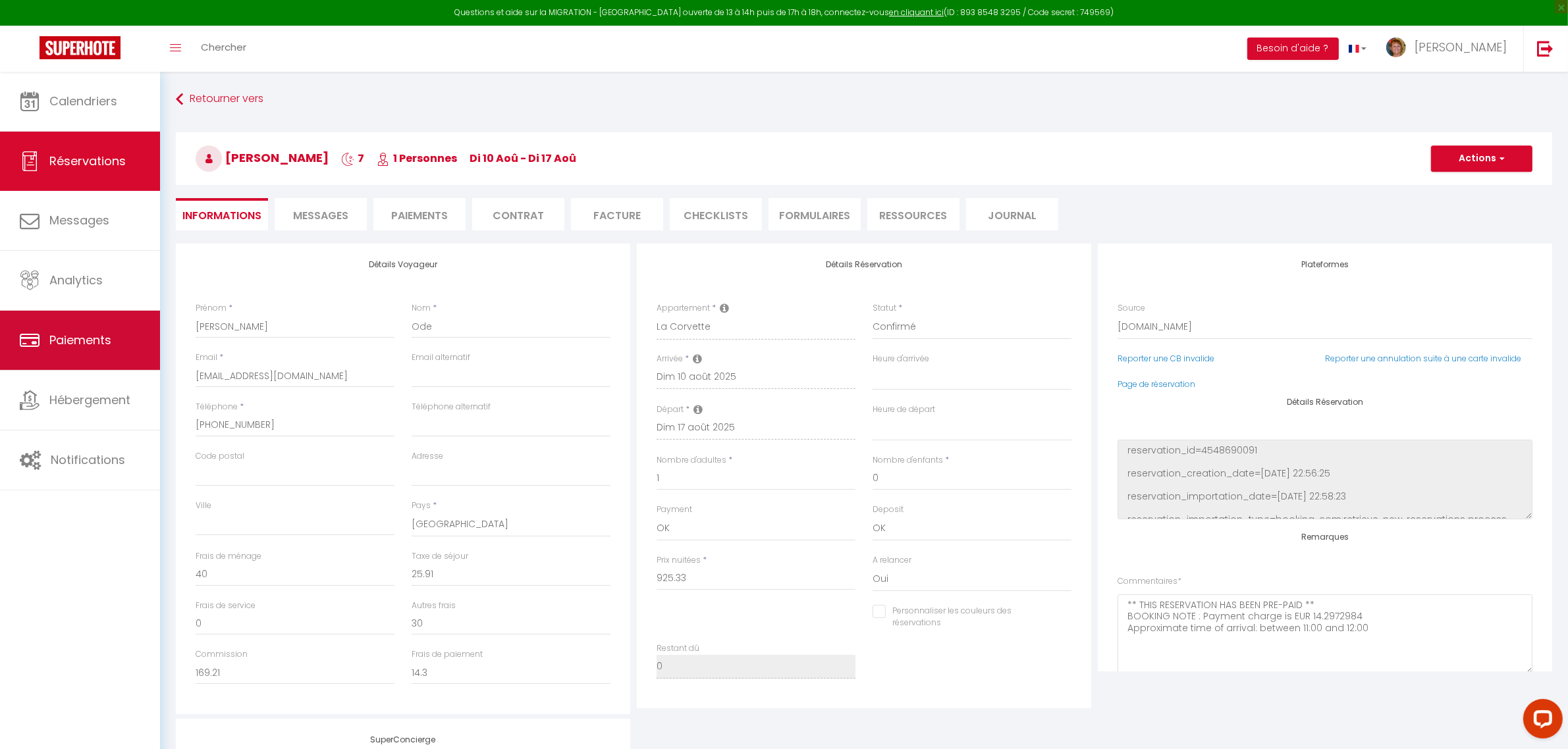
checkbox input "false"
select select
checkbox input "false"
select select
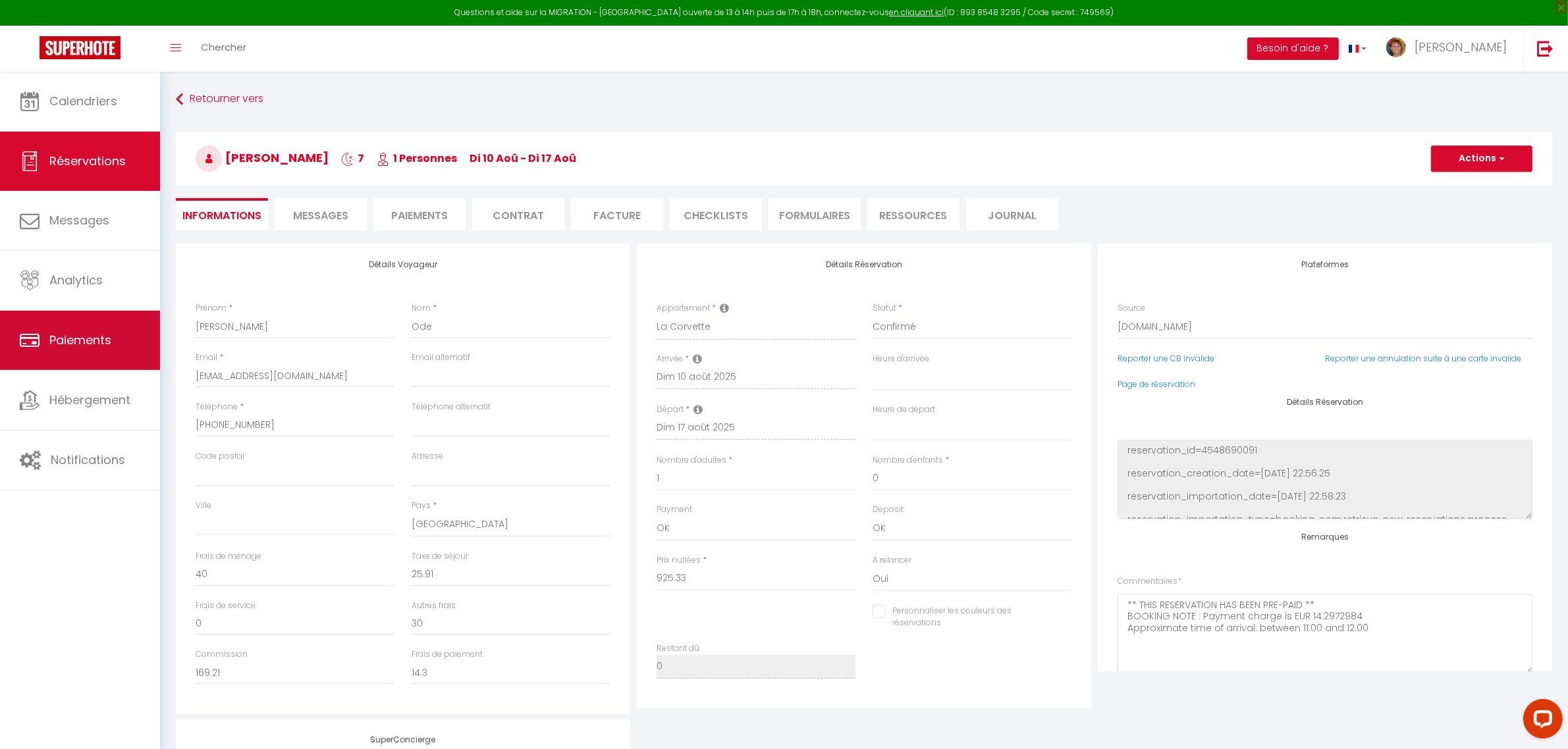
select select
checkbox input "false"
select select
checkbox input "false"
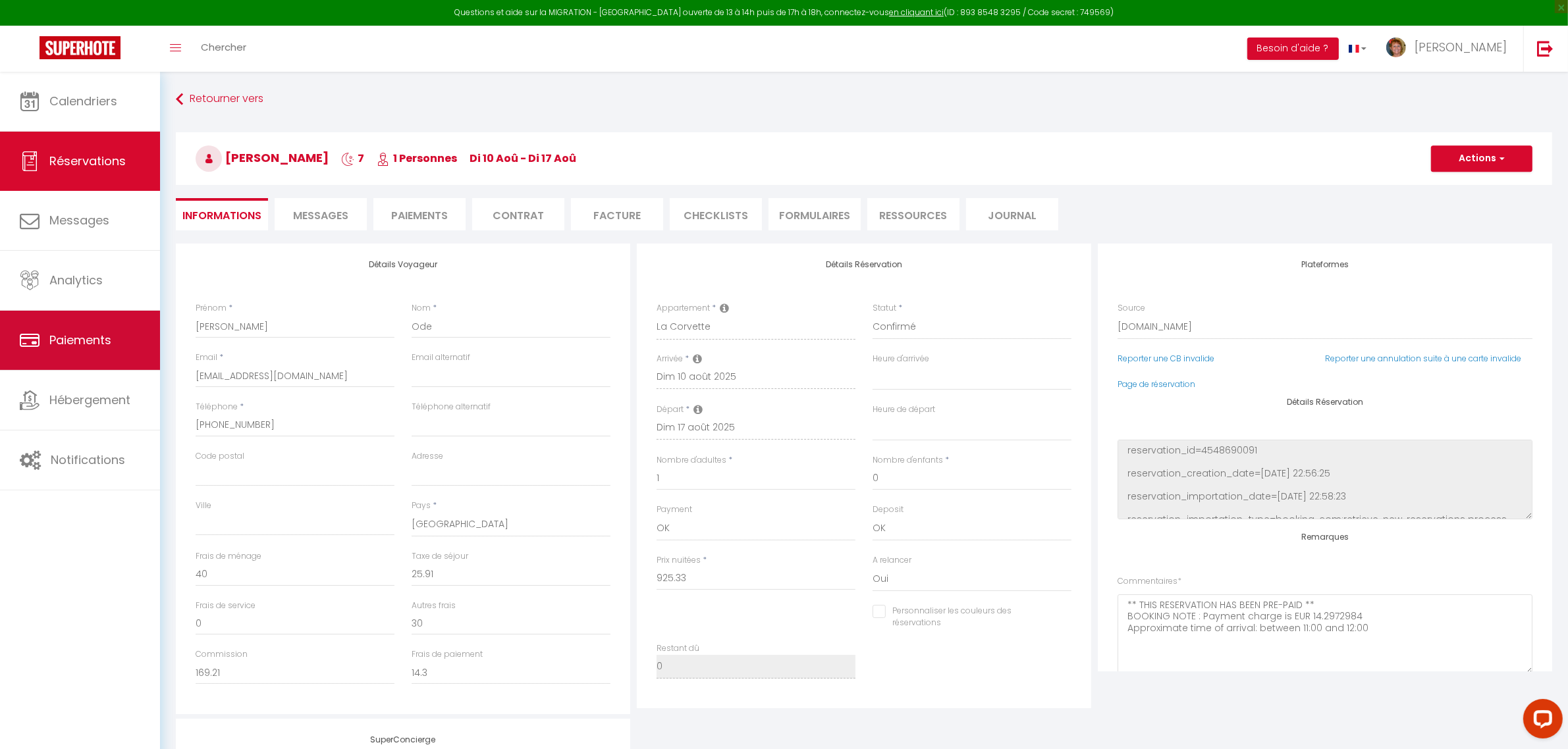
select select
checkbox input "false"
select select
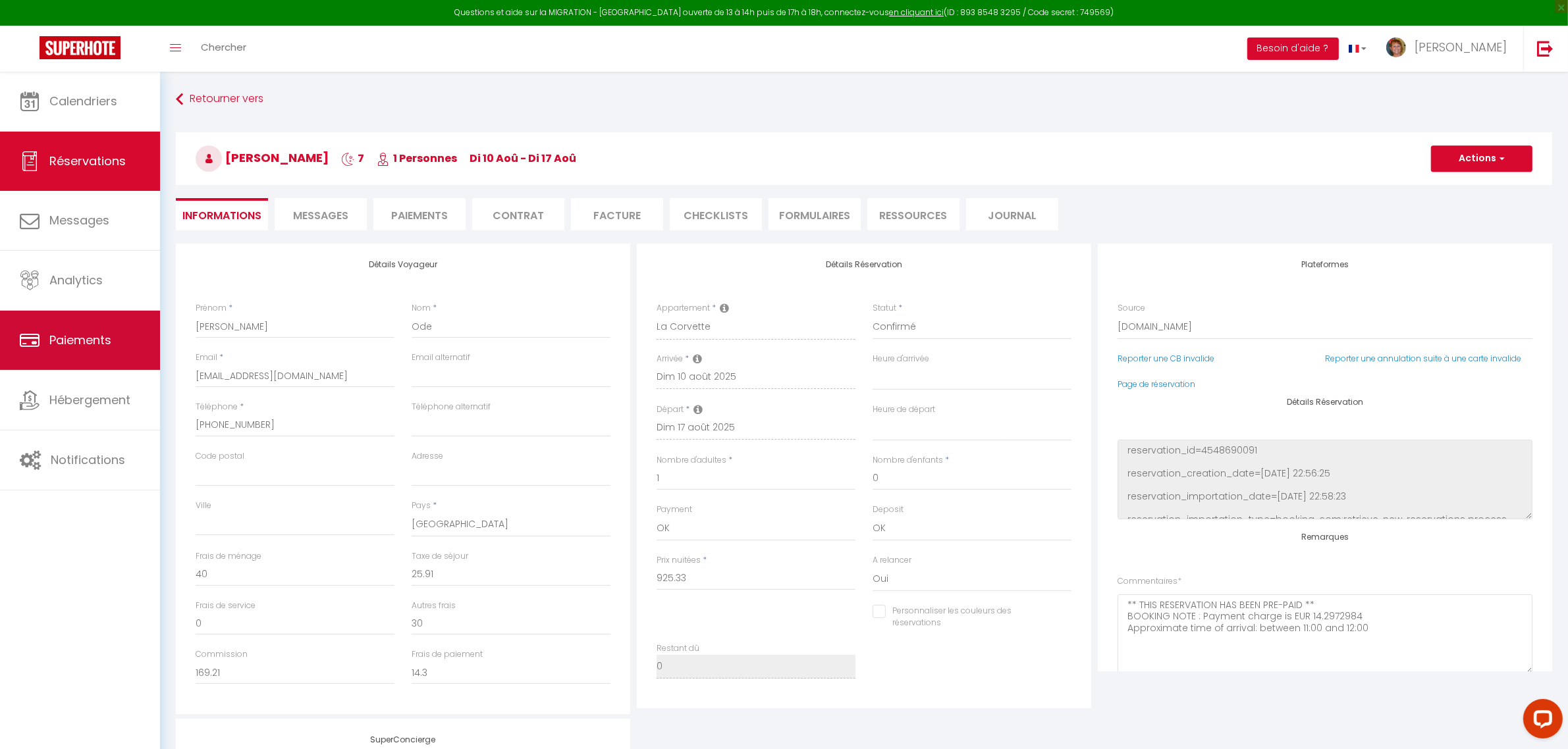
checkbox input "false"
select select
checkbox input "false"
select select
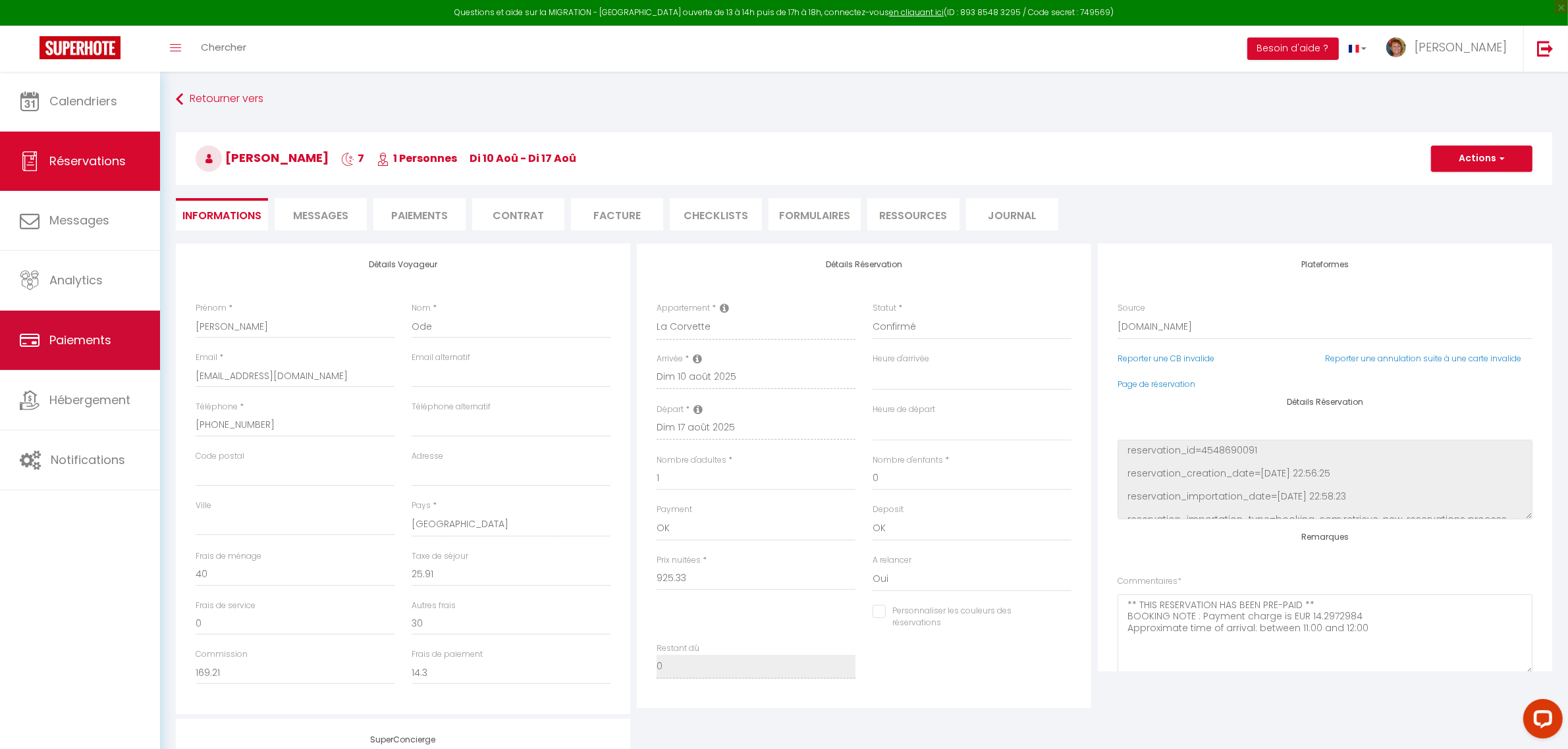
select select
checkbox input "false"
select select
checkbox input "false"
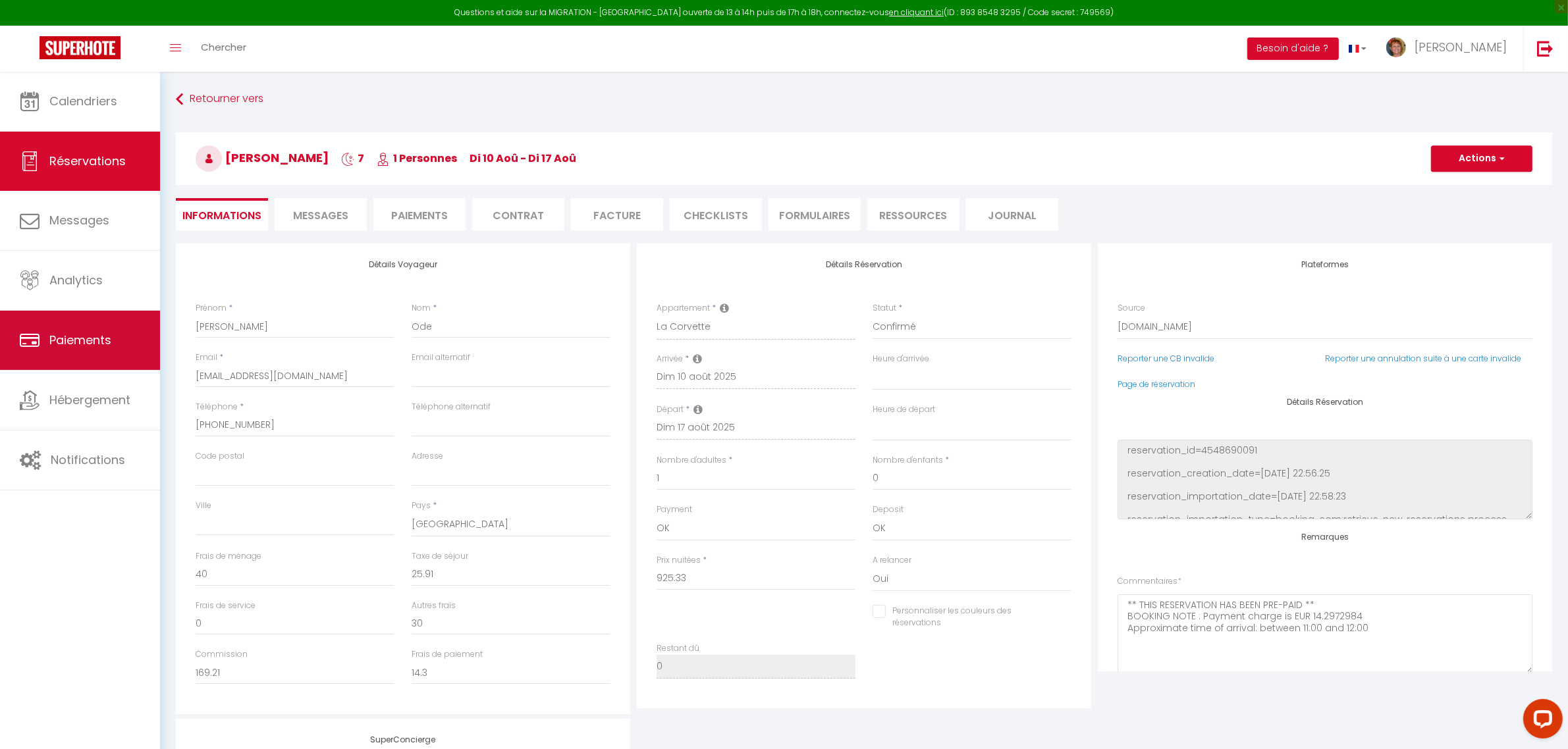
select select
checkbox input "false"
select select
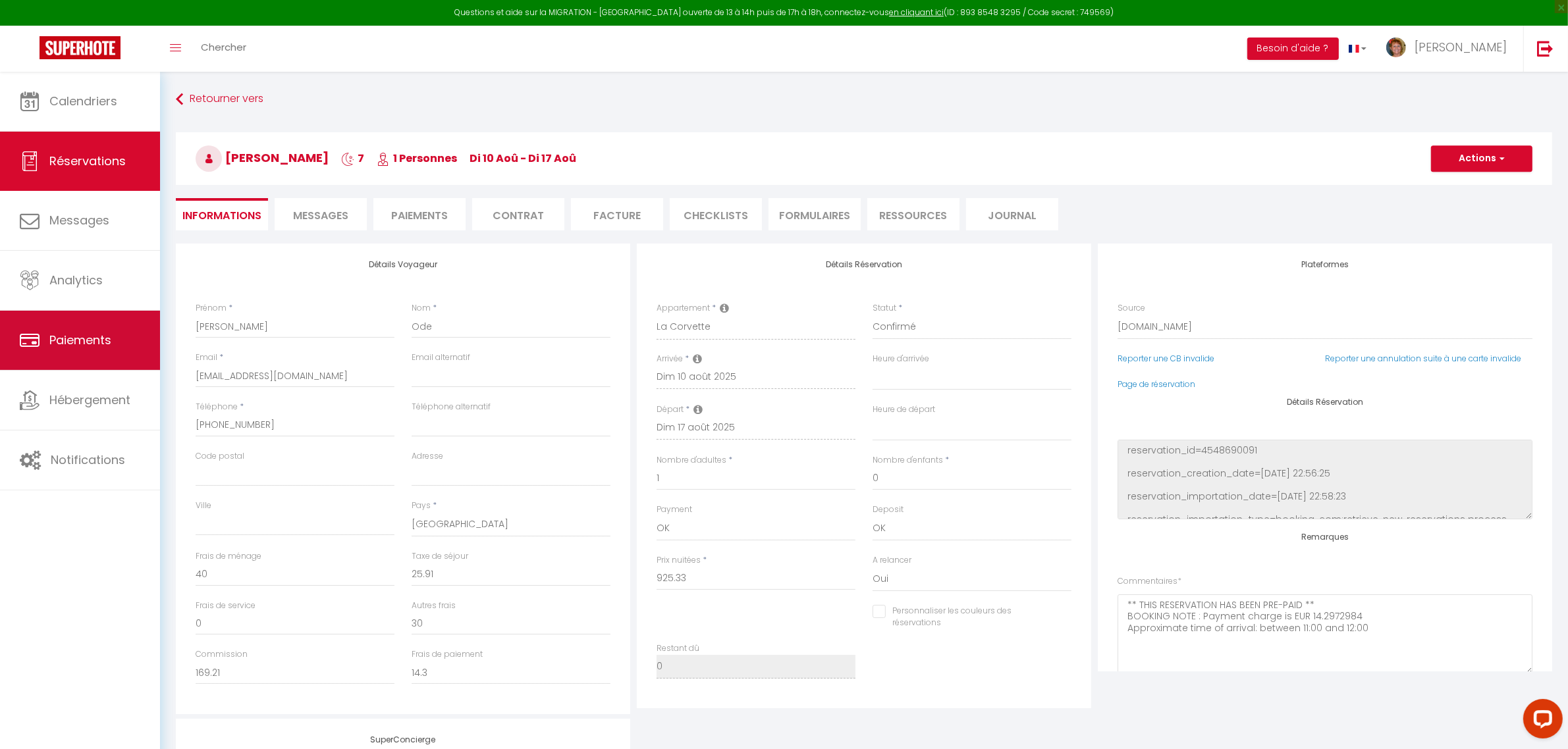
checkbox input "false"
select select
checkbox input "false"
select select
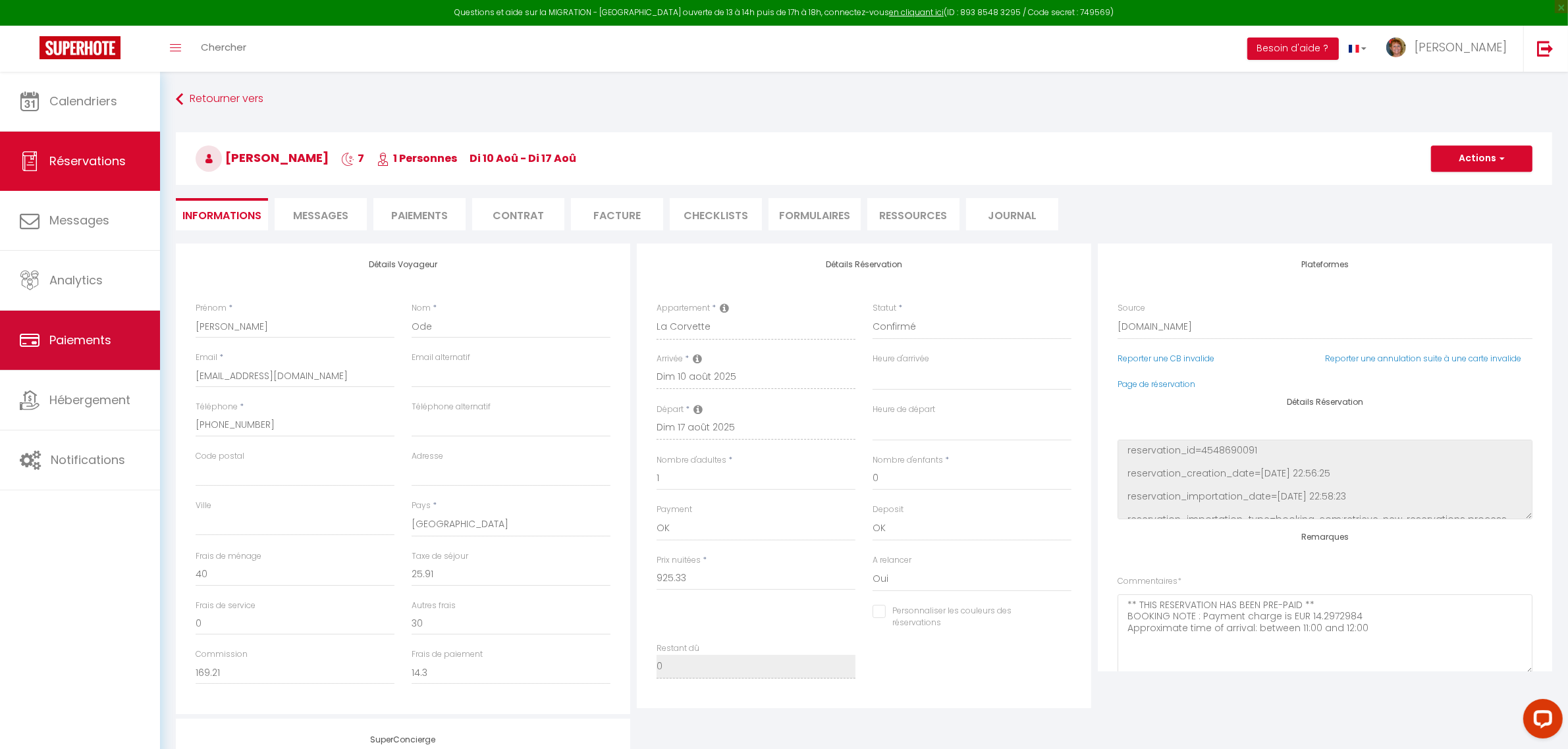
select select
checkbox input "false"
select select
checkbox input "false"
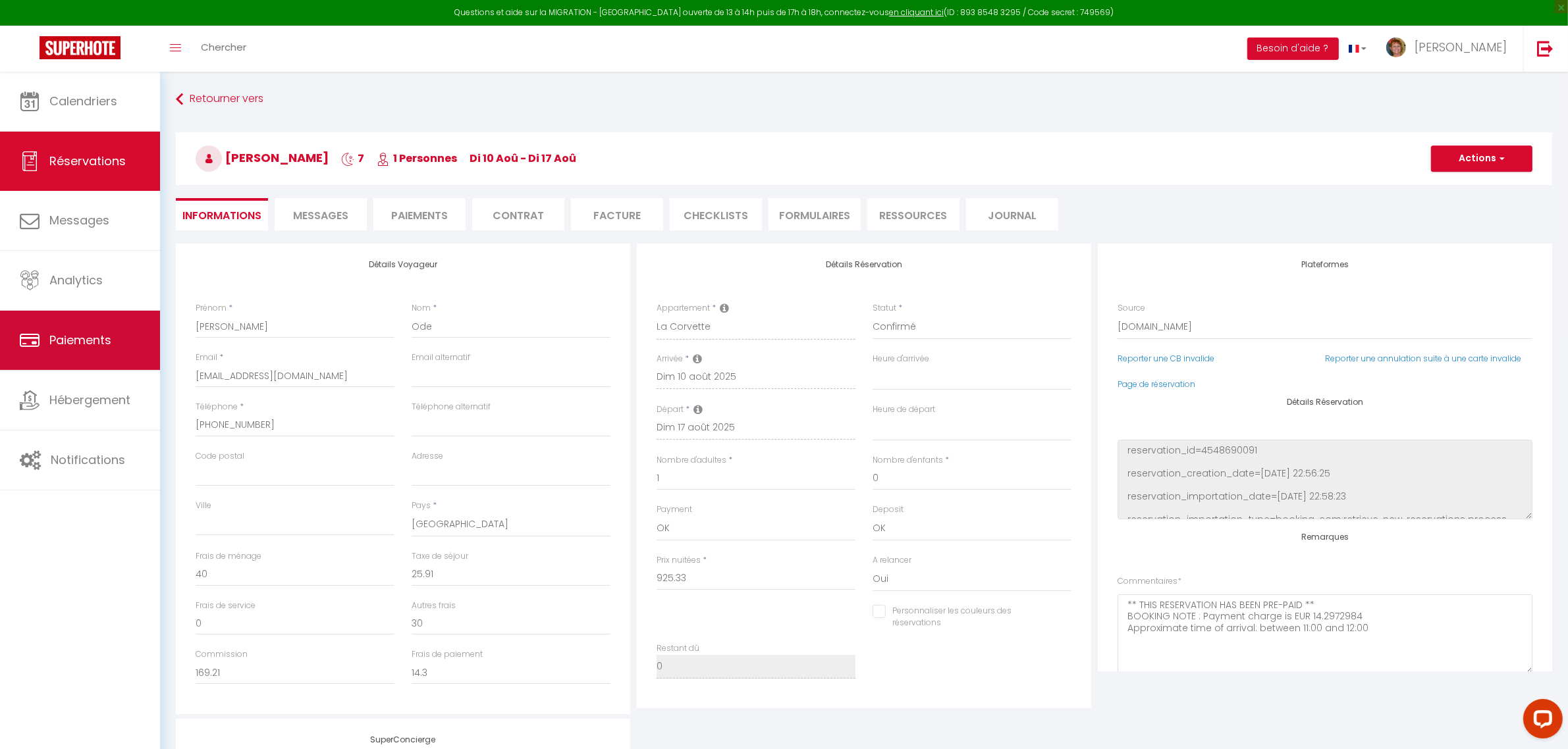
select select
checkbox input "false"
select select
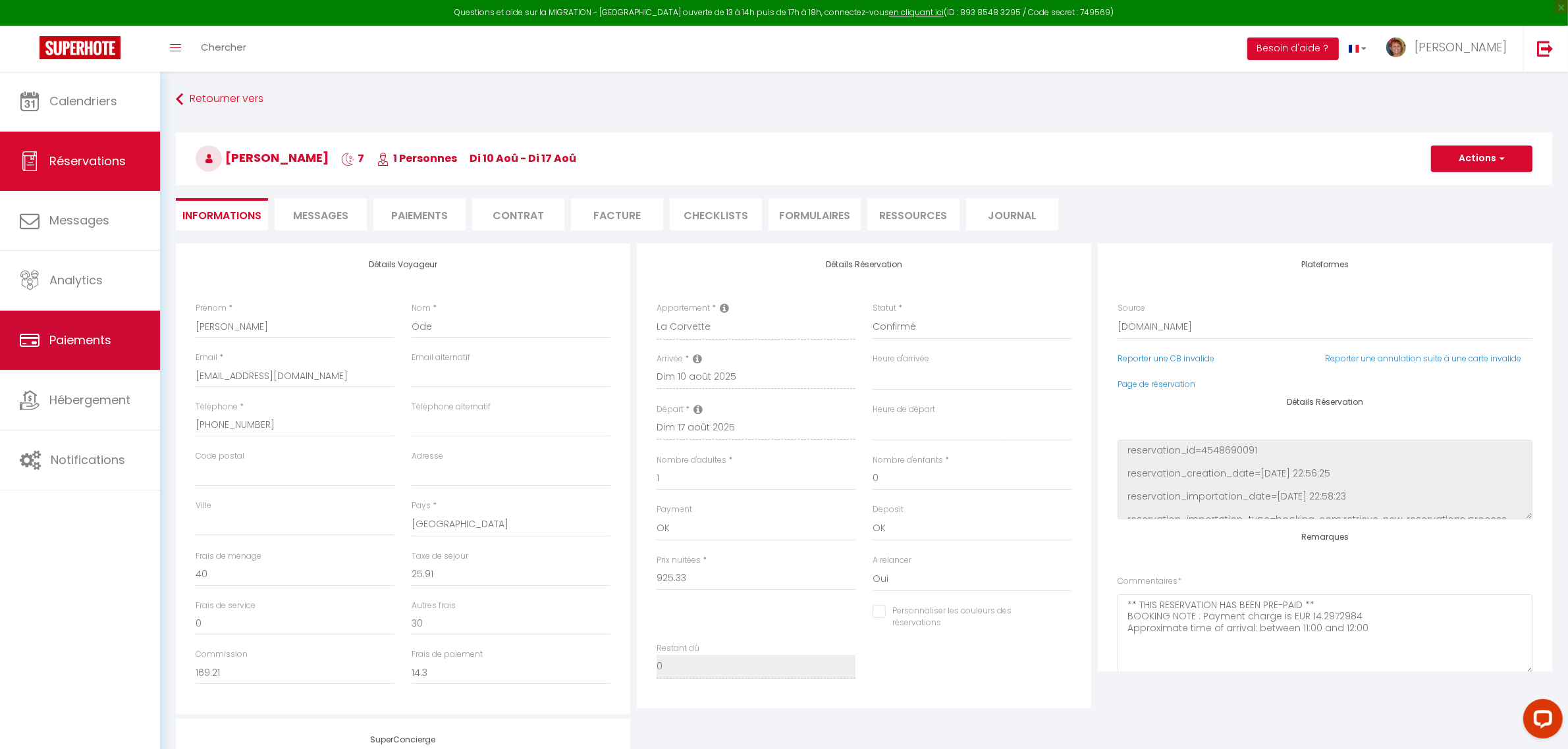
checkbox input "false"
select select
checkbox input "false"
select select
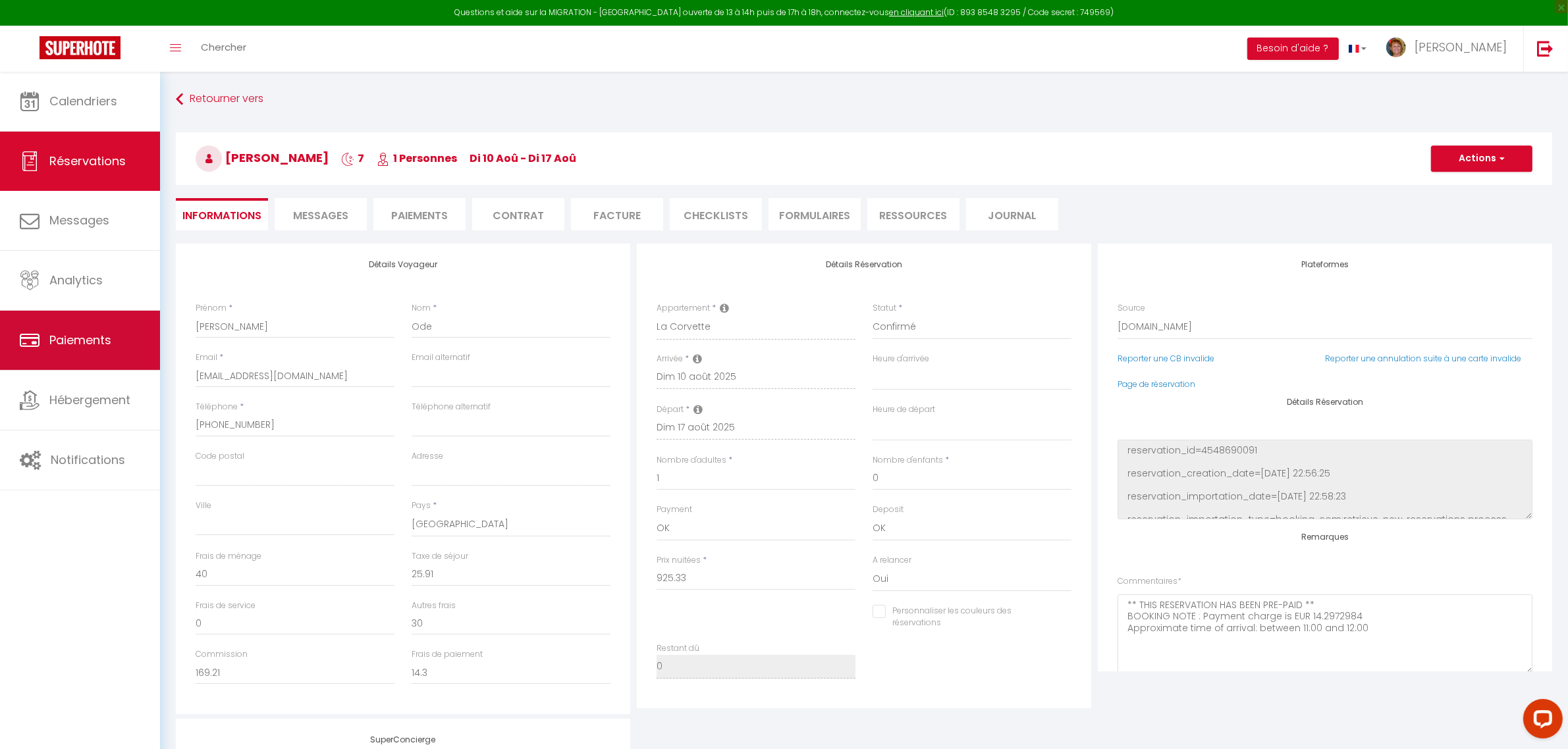
select select
checkbox input "false"
select select
checkbox input "false"
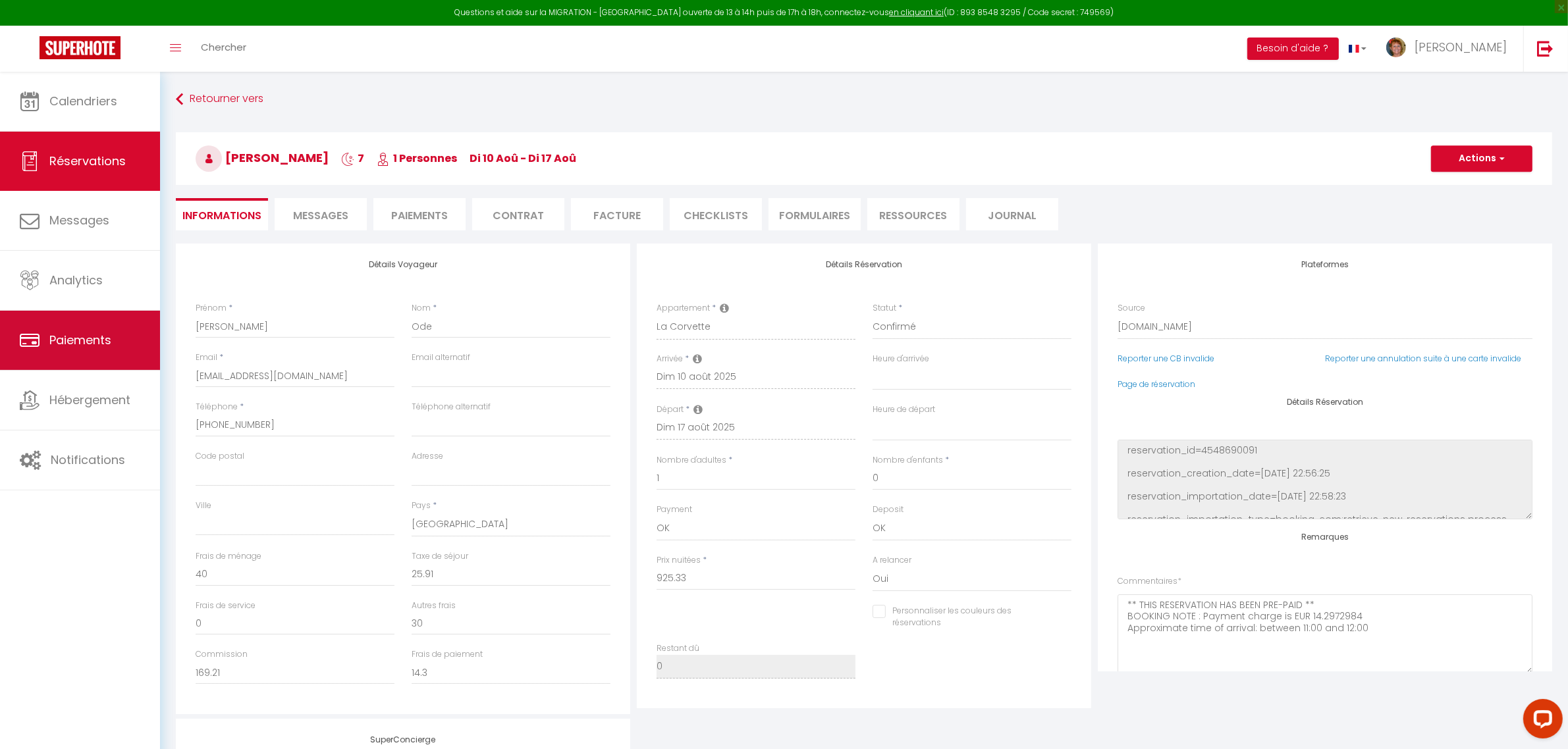
select select
checkbox input "false"
select select
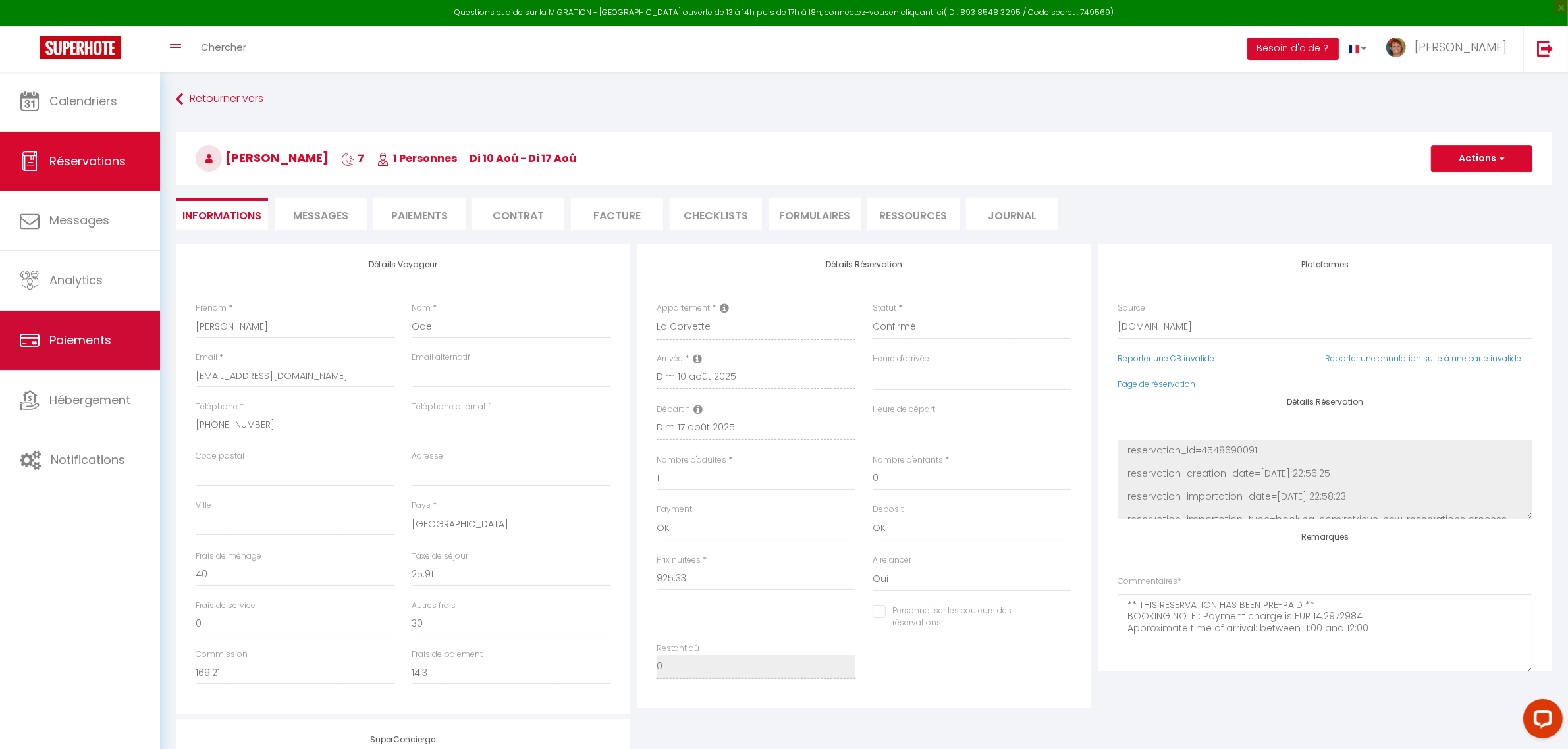
checkbox input "false"
select select
checkbox input "false"
select select
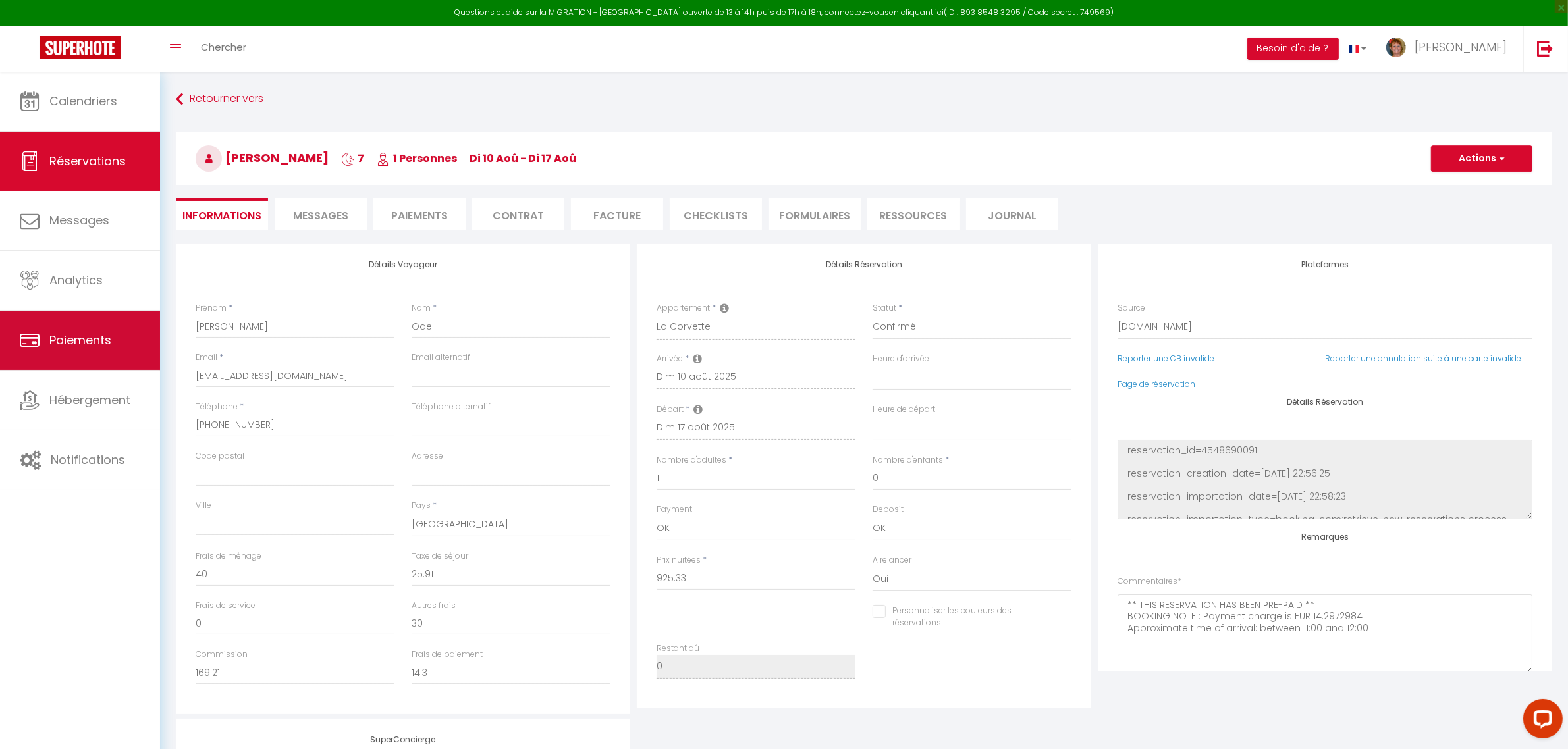
select select
checkbox input "false"
select select
checkbox input "false"
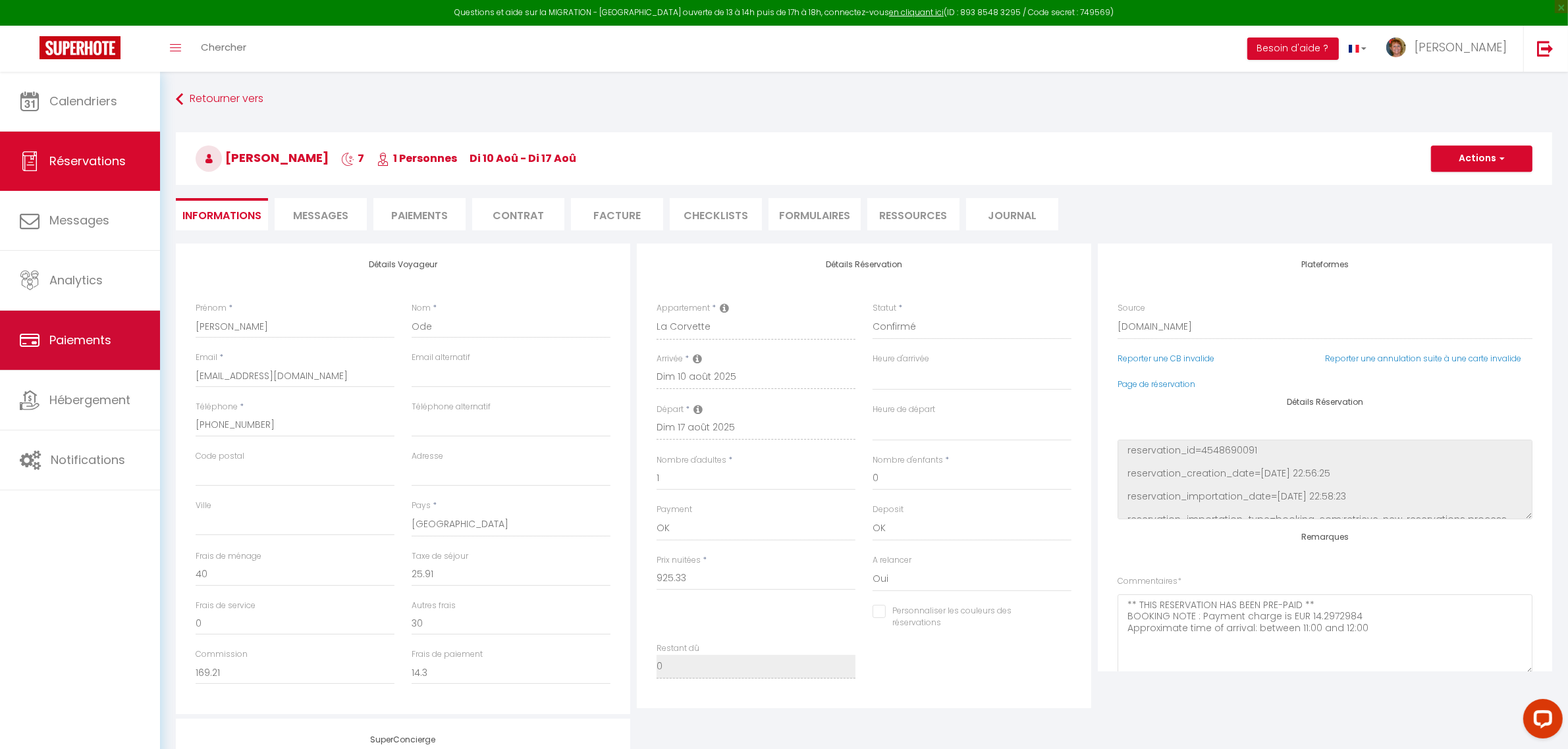
select select
checkbox input "false"
select select
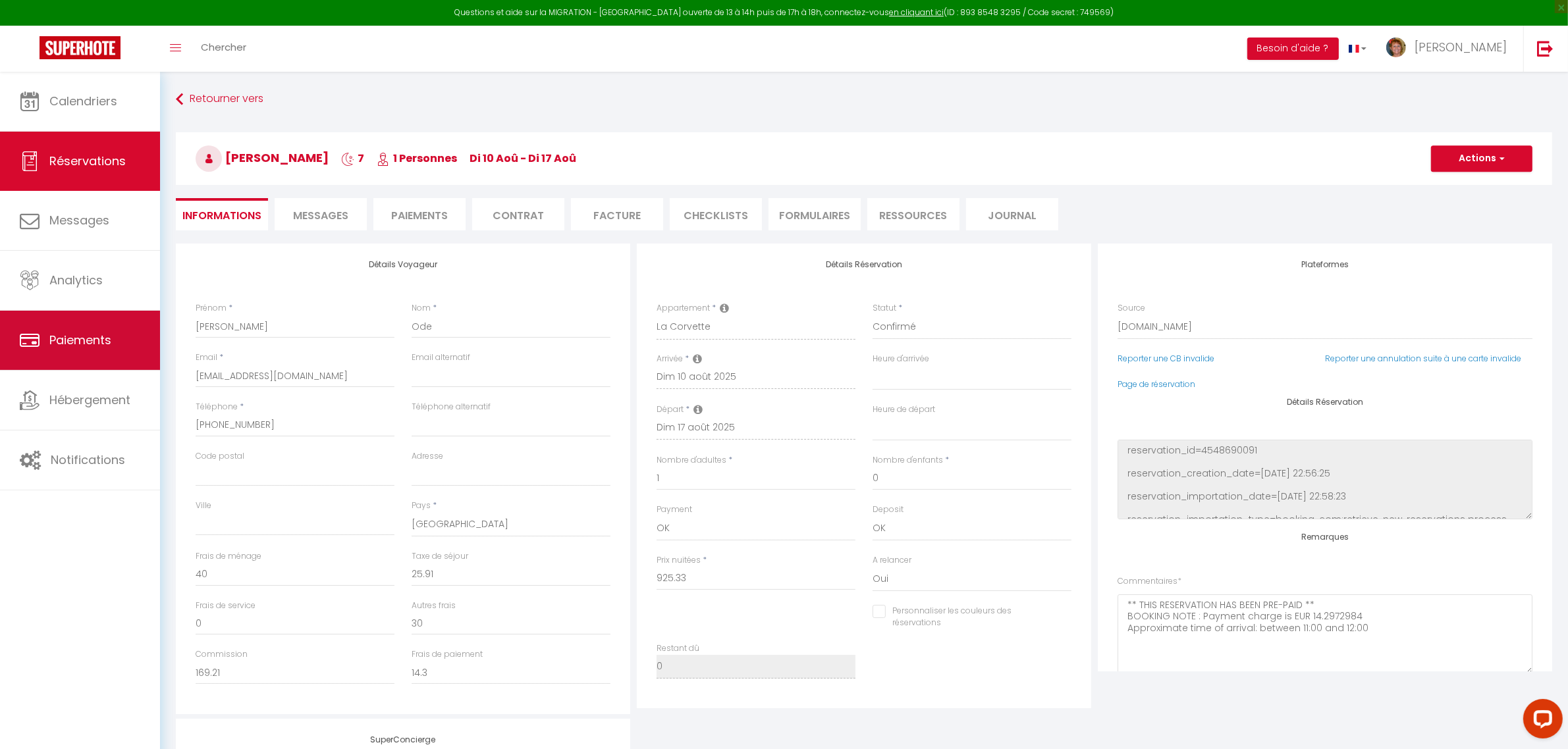
checkbox input "false"
select select
checkbox input "false"
select select
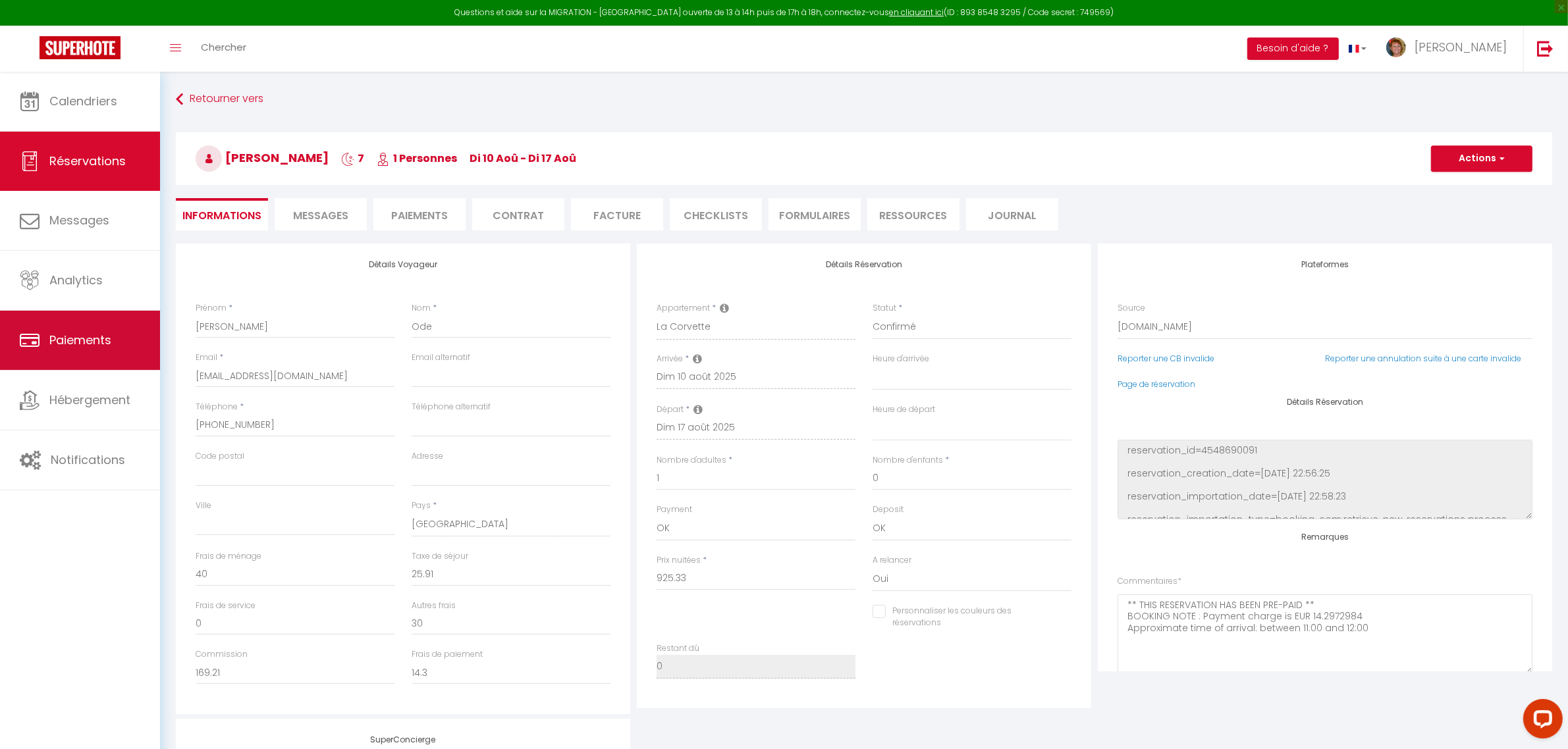
select select
checkbox input "false"
select select
checkbox input "false"
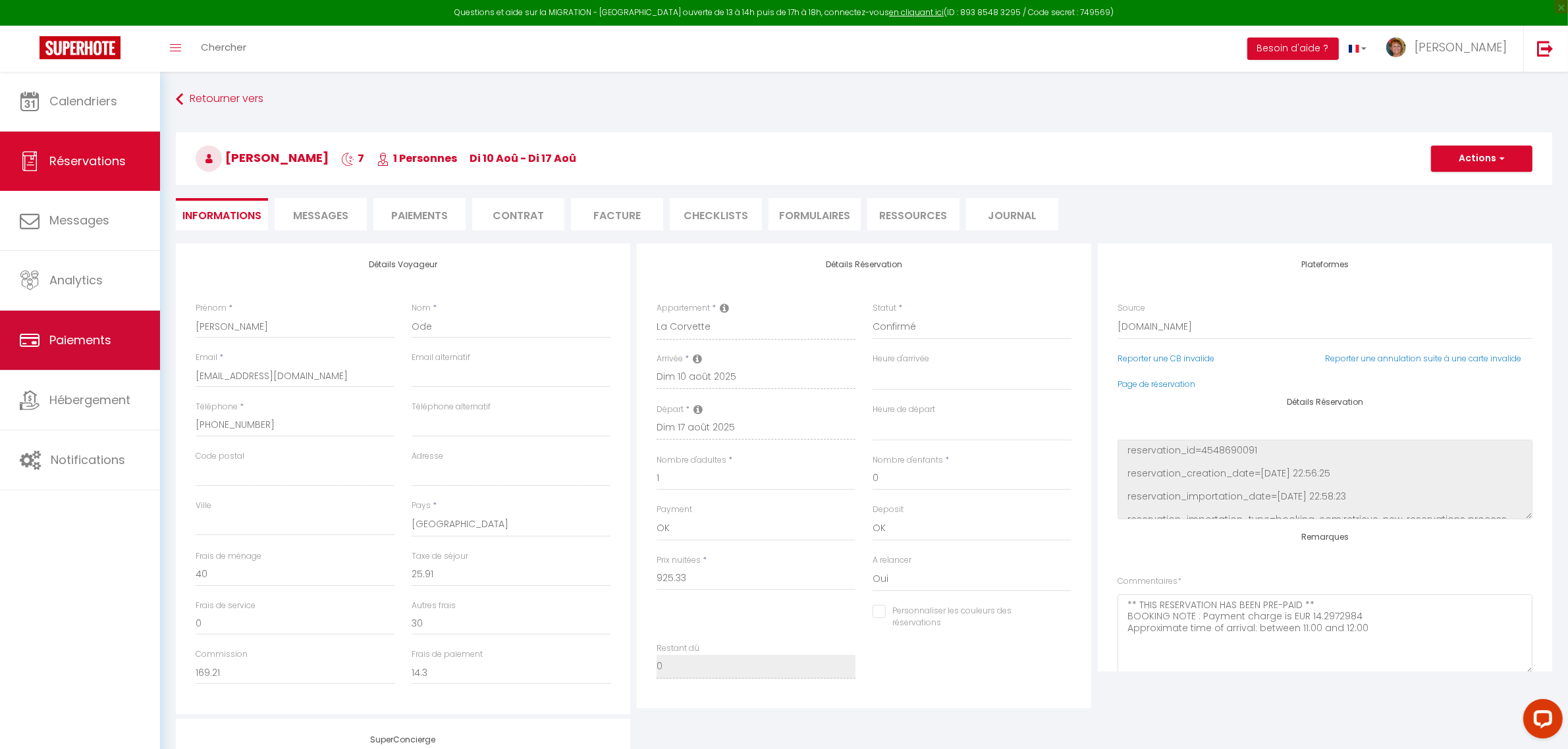
select select
checkbox input "false"
select select
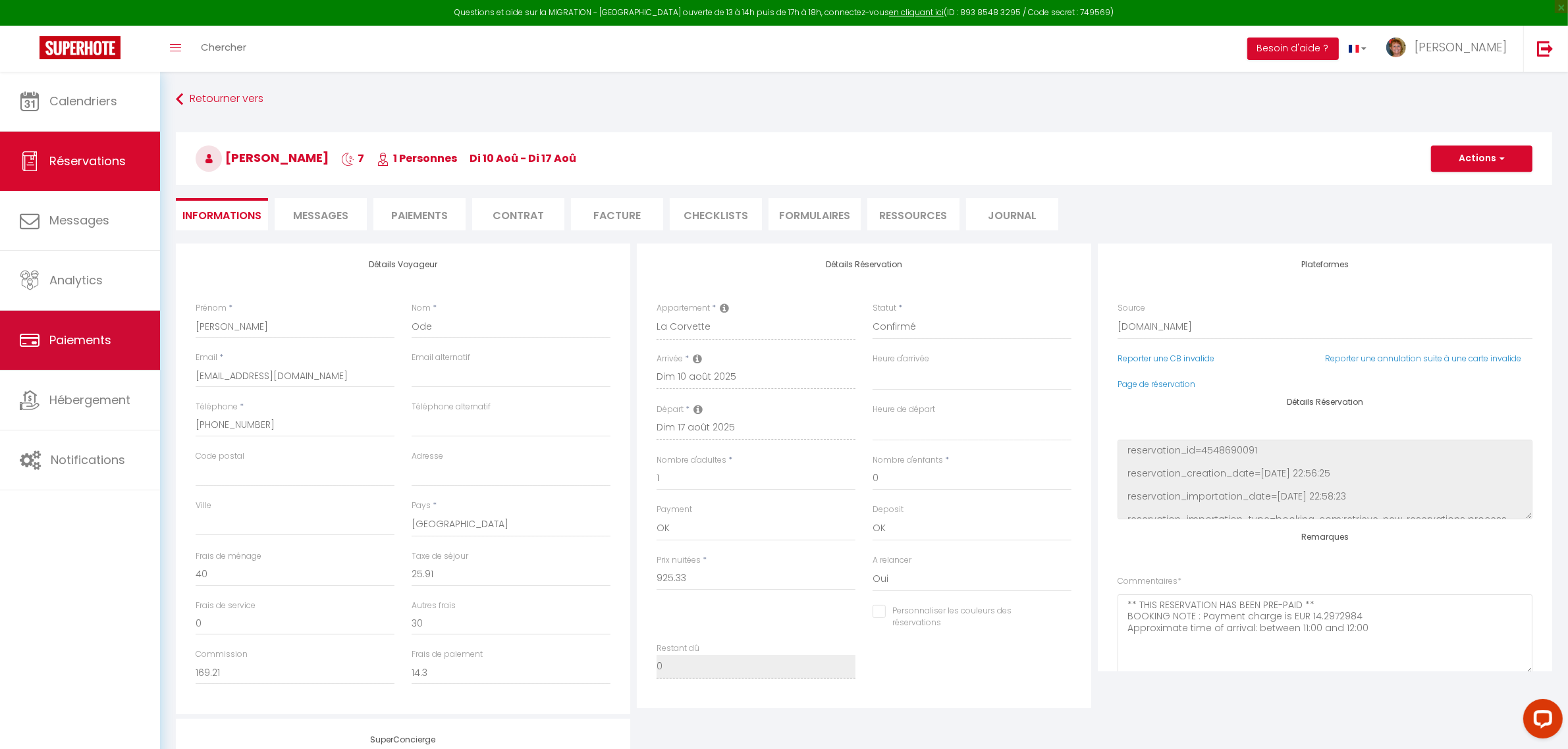
checkbox input "false"
select select
checkbox input "false"
select select
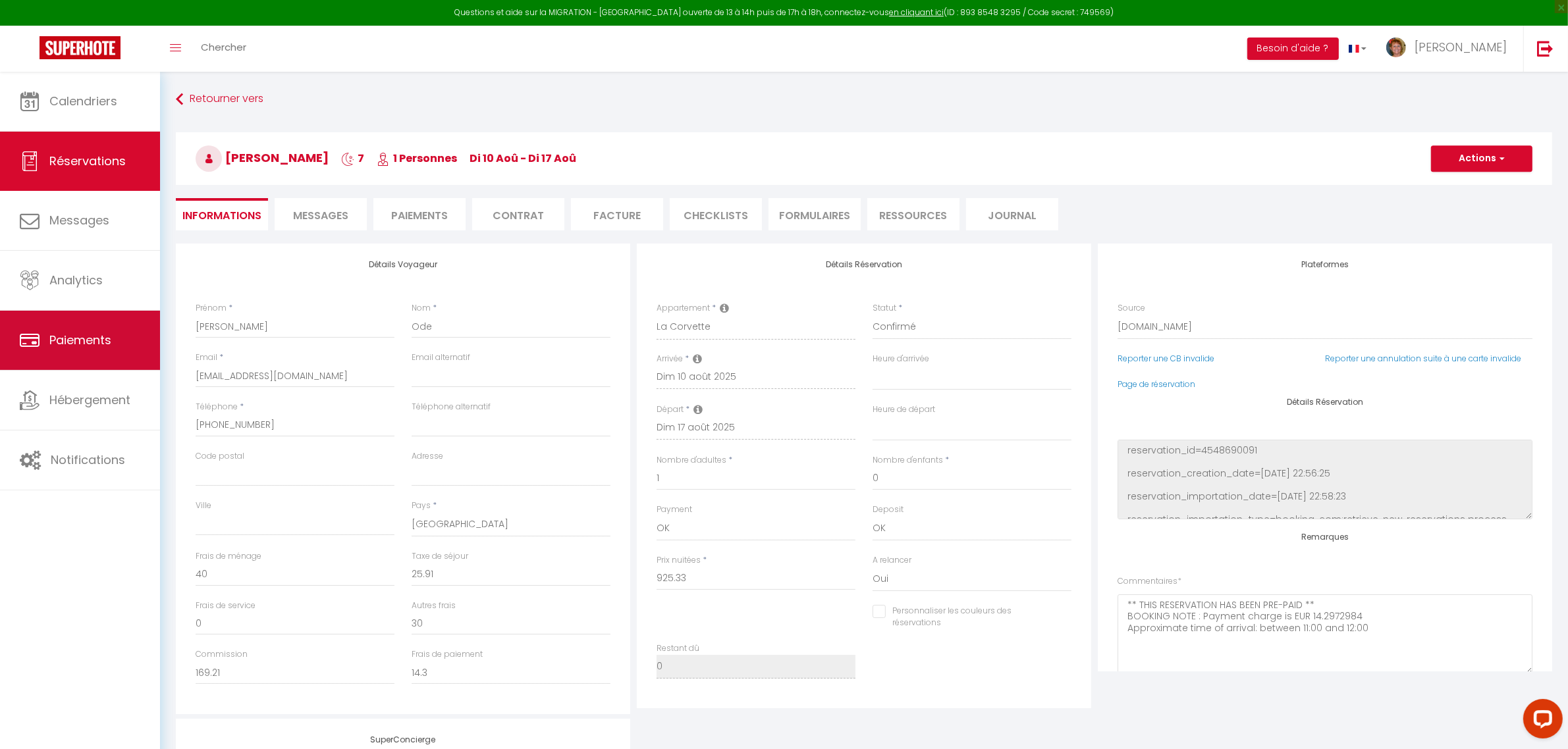
select select
checkbox input "false"
select select
checkbox input "false"
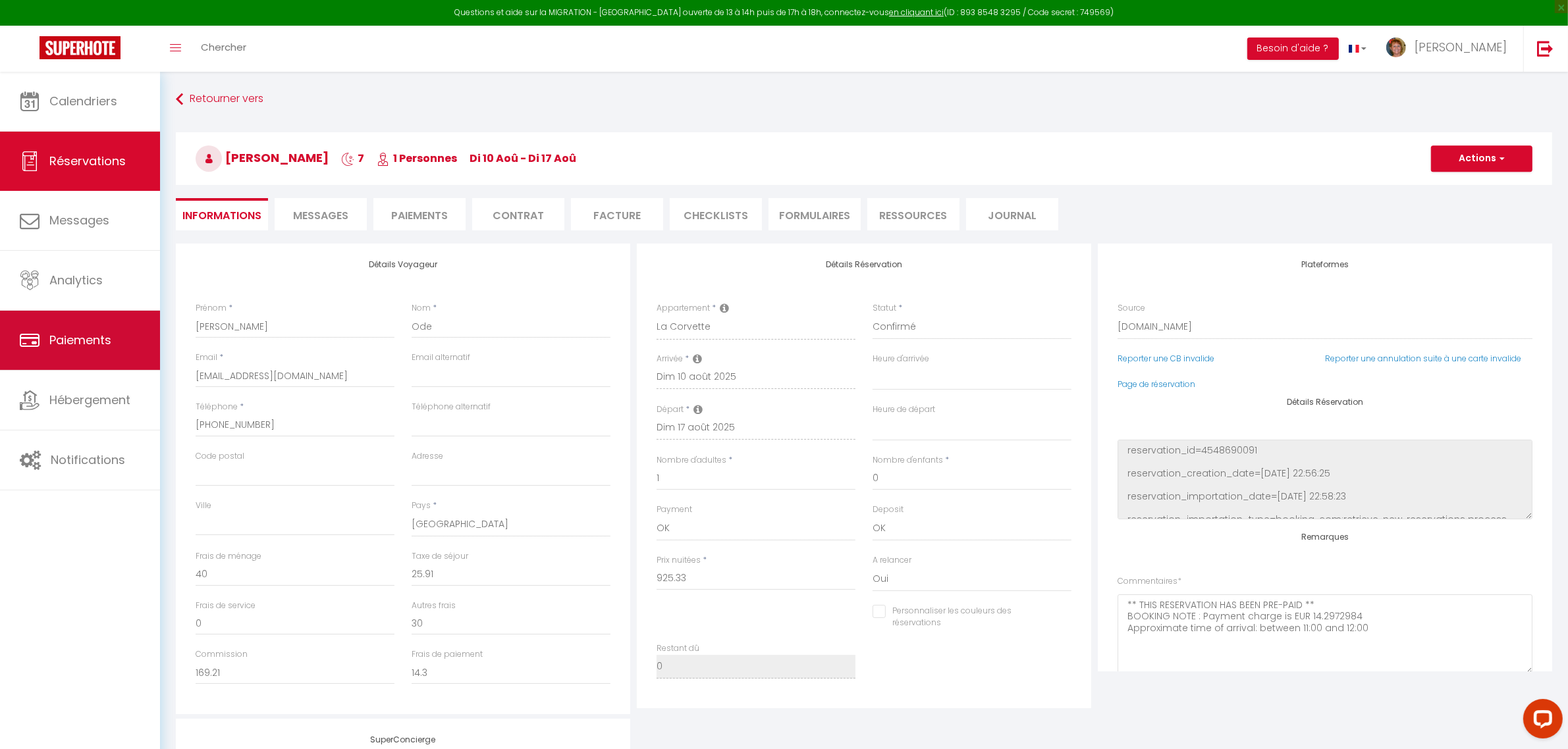
select select
checkbox input "false"
select select
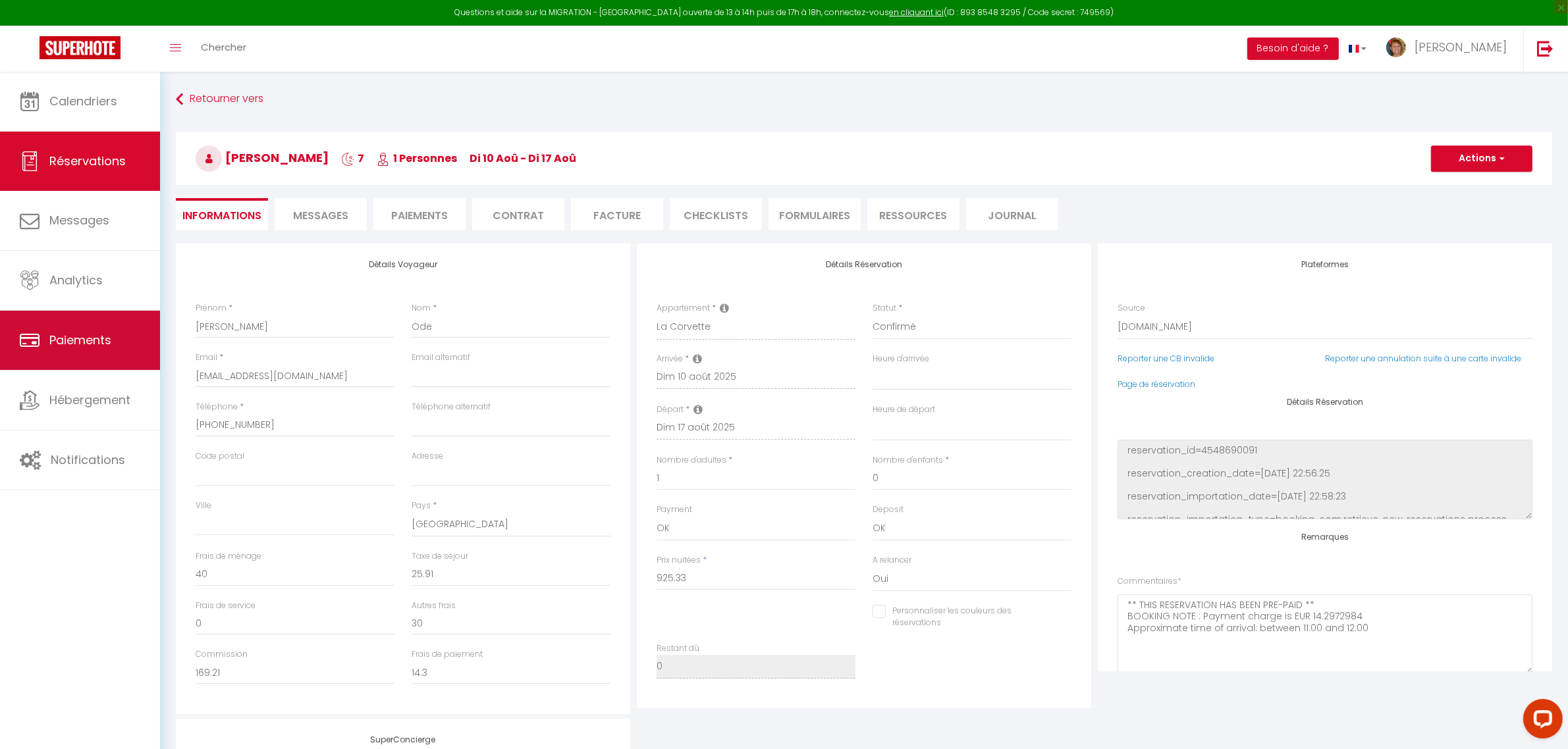
checkbox input "false"
select select
